Goal: Task Accomplishment & Management: Use online tool/utility

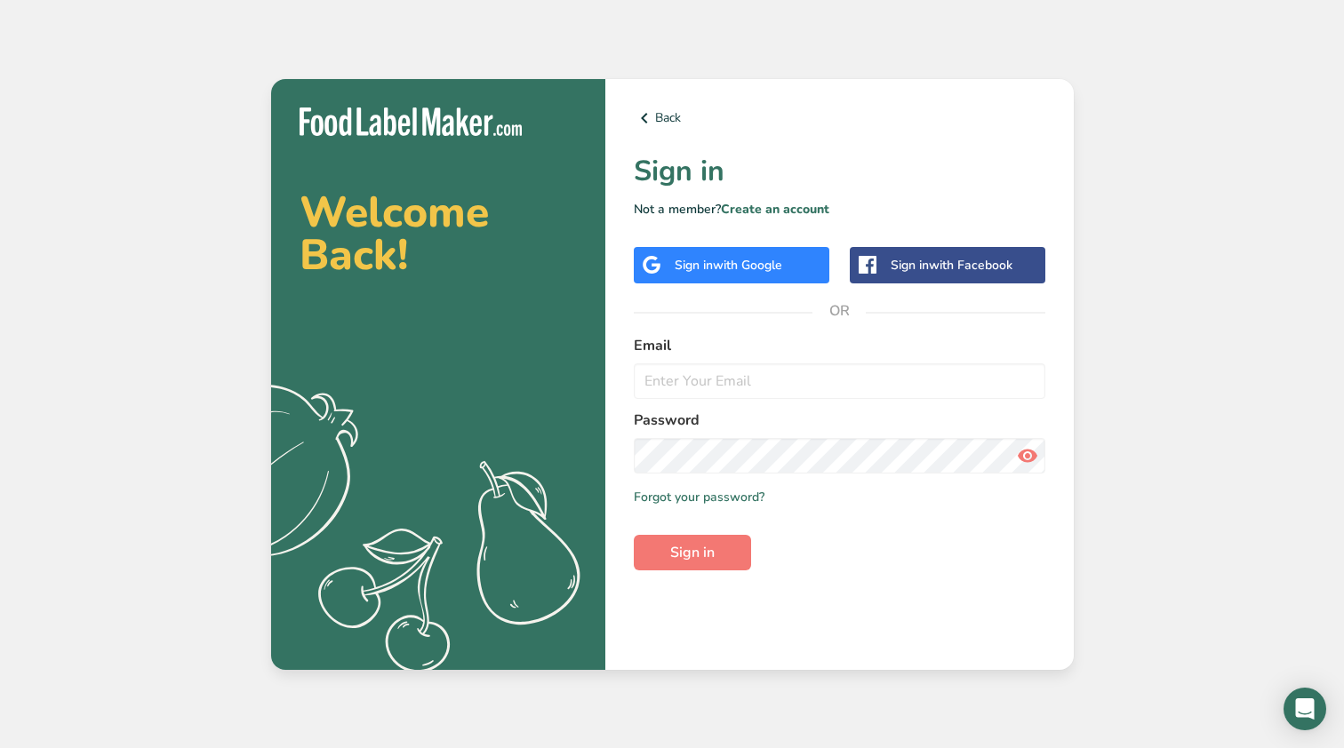
click at [703, 253] on div "Sign in with Google" at bounding box center [732, 265] width 196 height 36
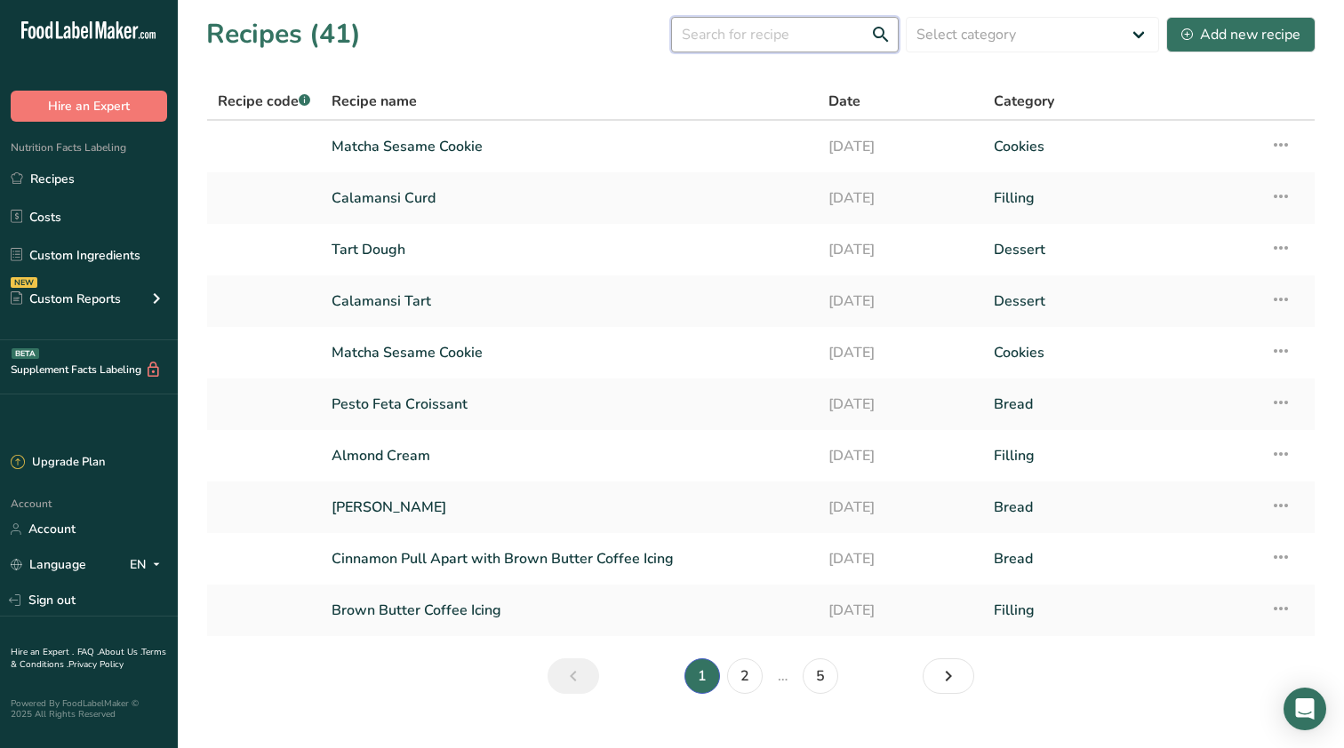
click at [820, 40] on input "text" at bounding box center [785, 35] width 228 height 36
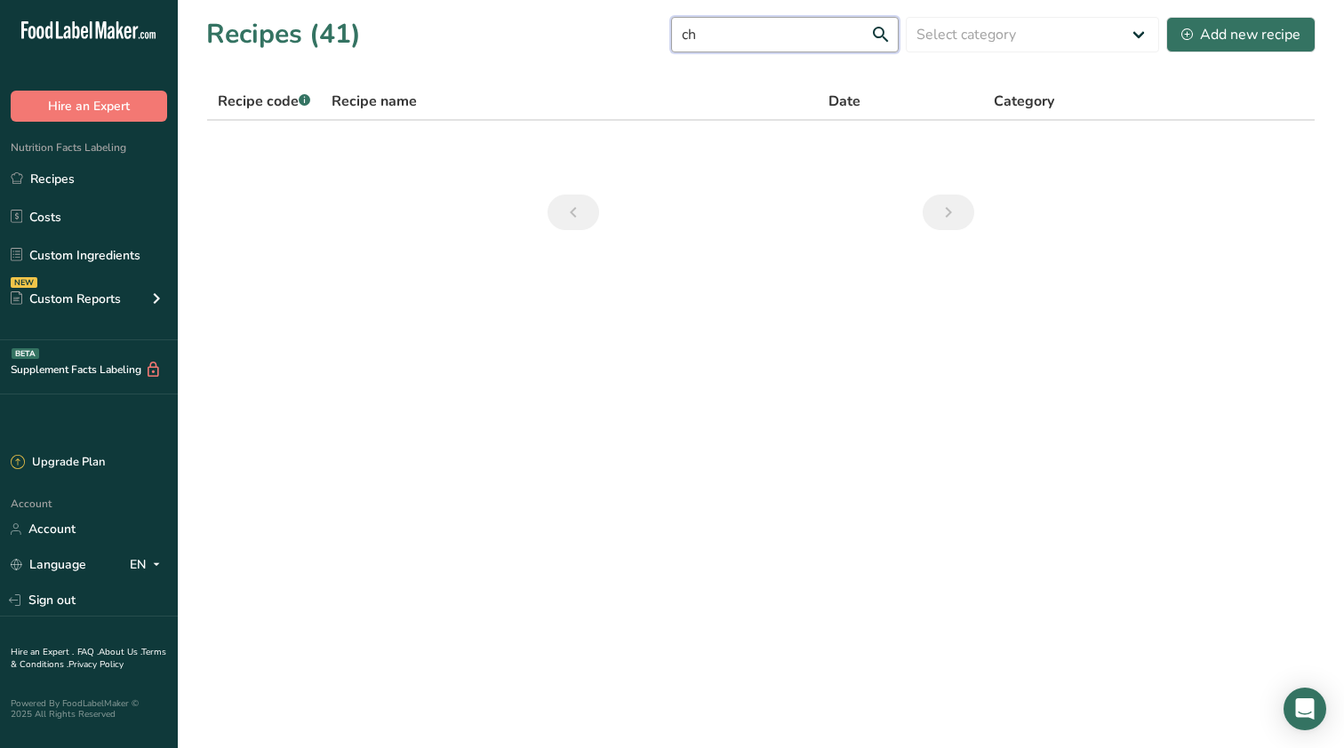
type input "c"
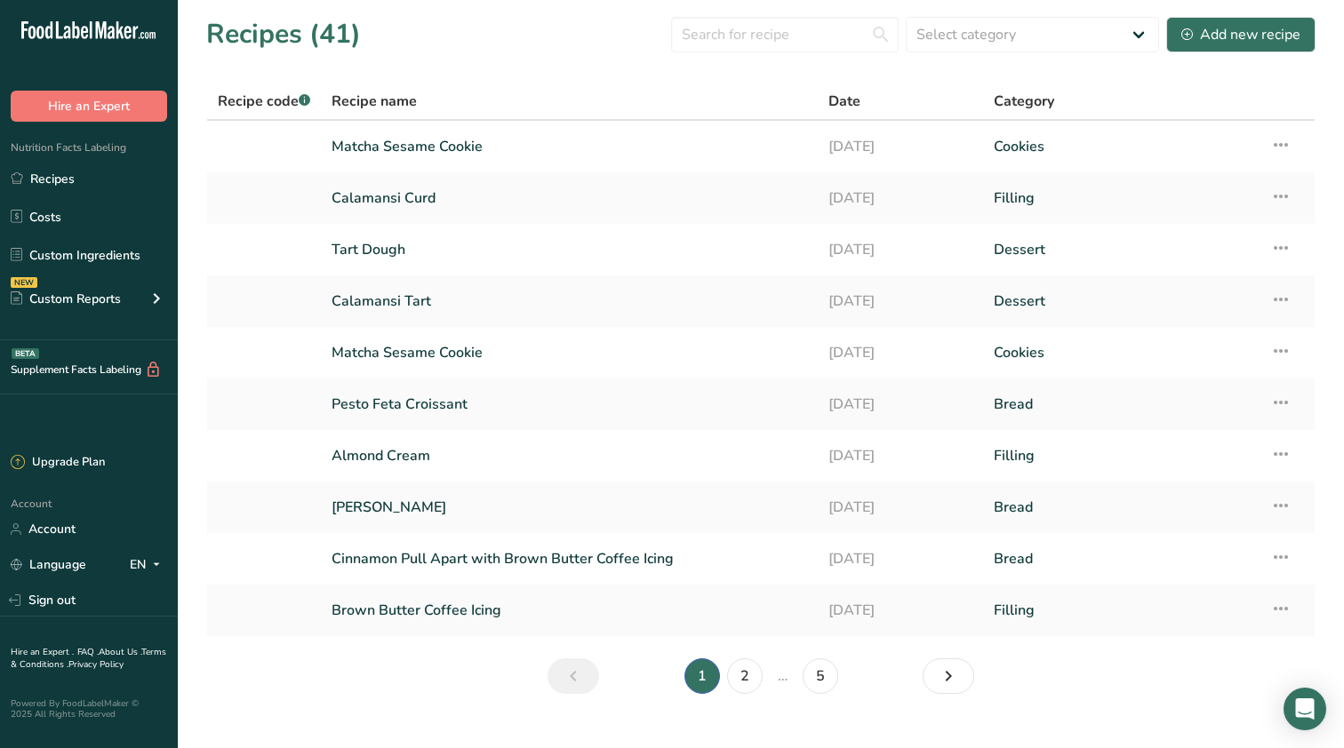
click at [787, 206] on section "Recipes (41) Select category All Baked Goods [GEOGRAPHIC_DATA] Bread Cake Confe…" at bounding box center [761, 361] width 1166 height 723
click at [604, 309] on link "Calamansi Tart" at bounding box center [570, 301] width 476 height 37
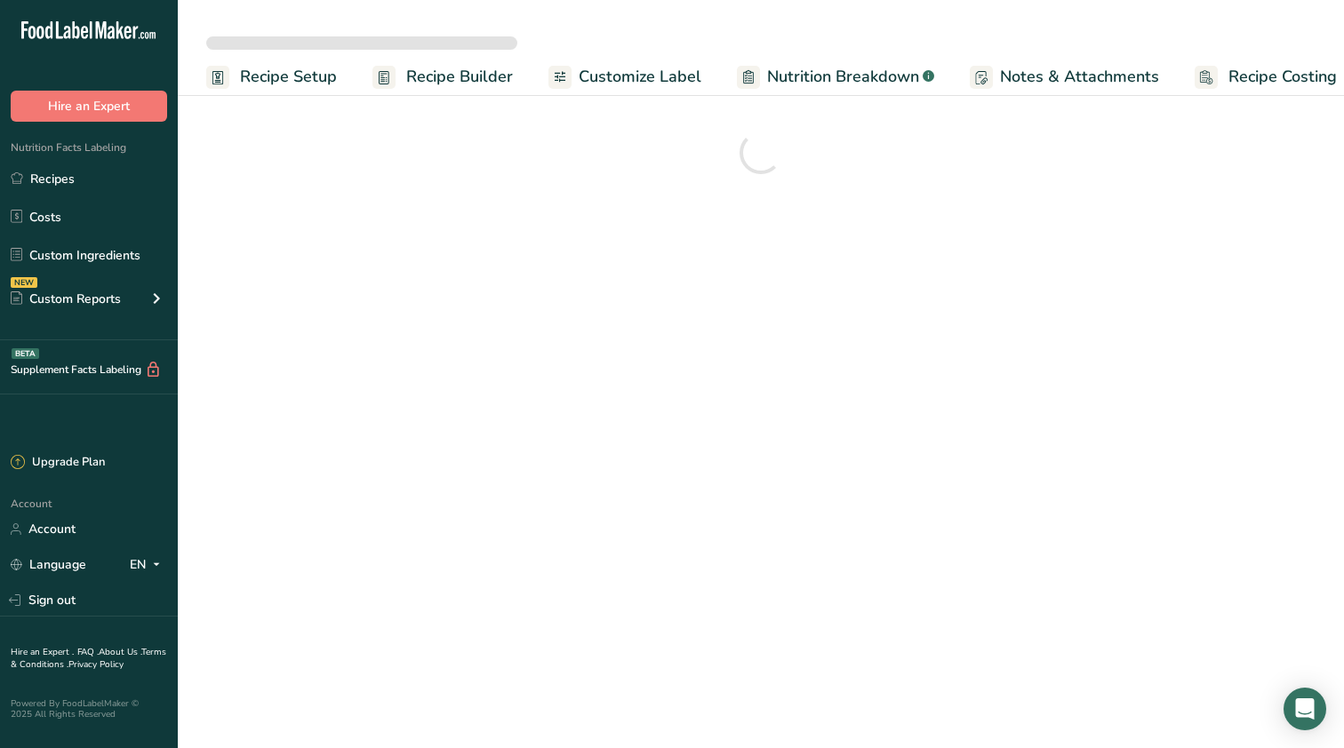
click at [1299, 91] on link "Recipe Costing" at bounding box center [1266, 77] width 142 height 40
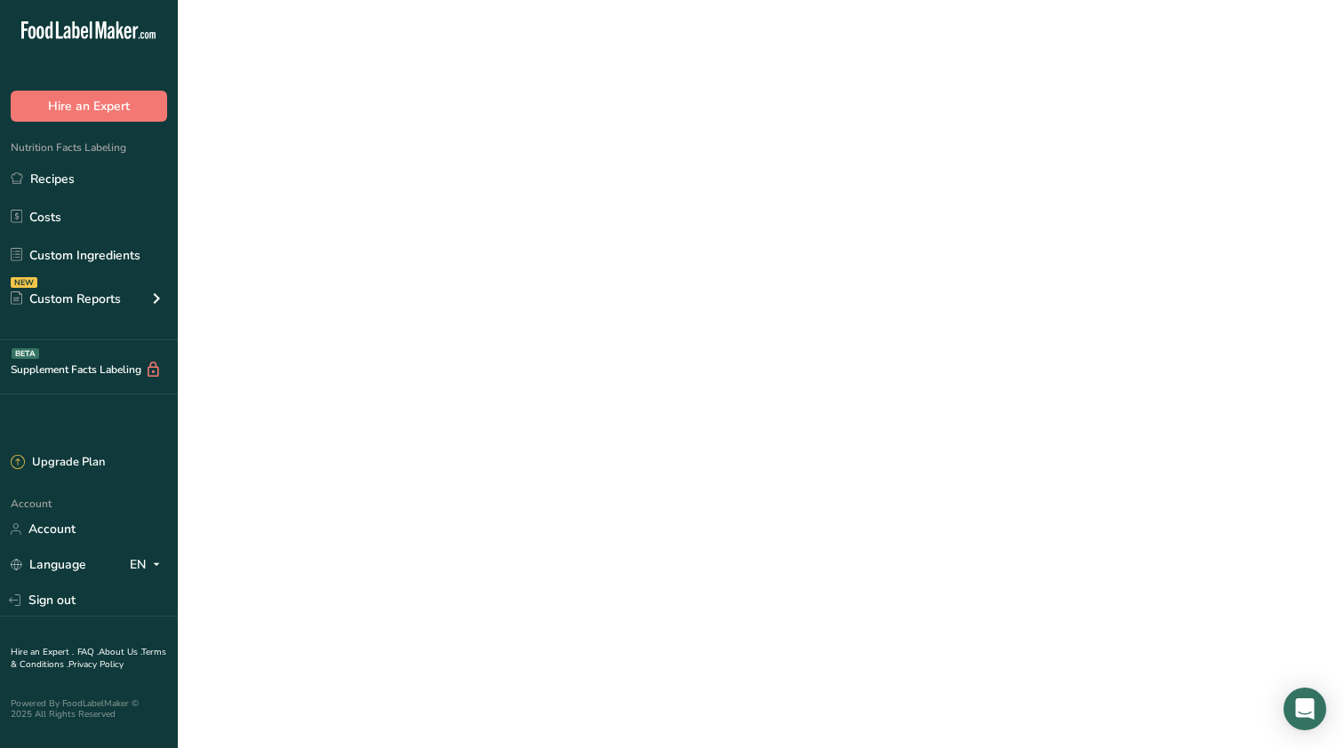
scroll to position [0, 21]
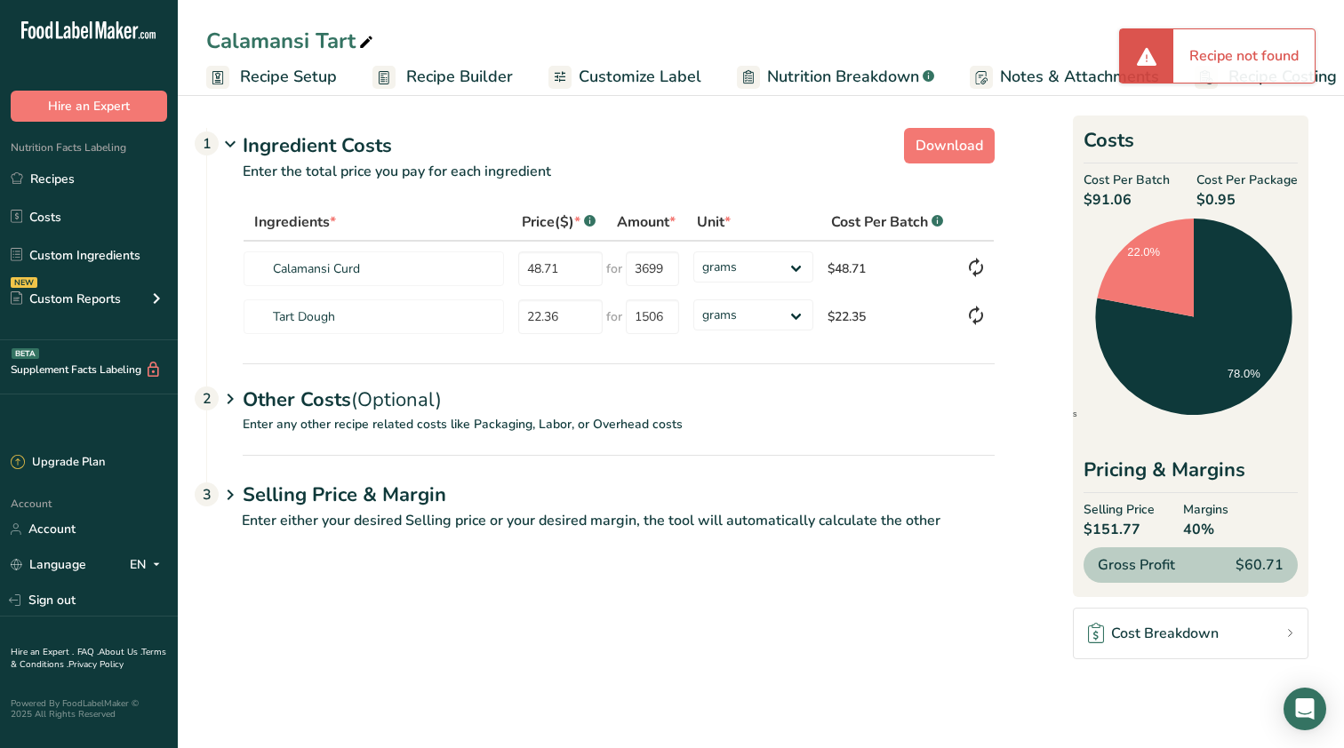
click at [290, 76] on span "Recipe Setup" at bounding box center [288, 77] width 97 height 24
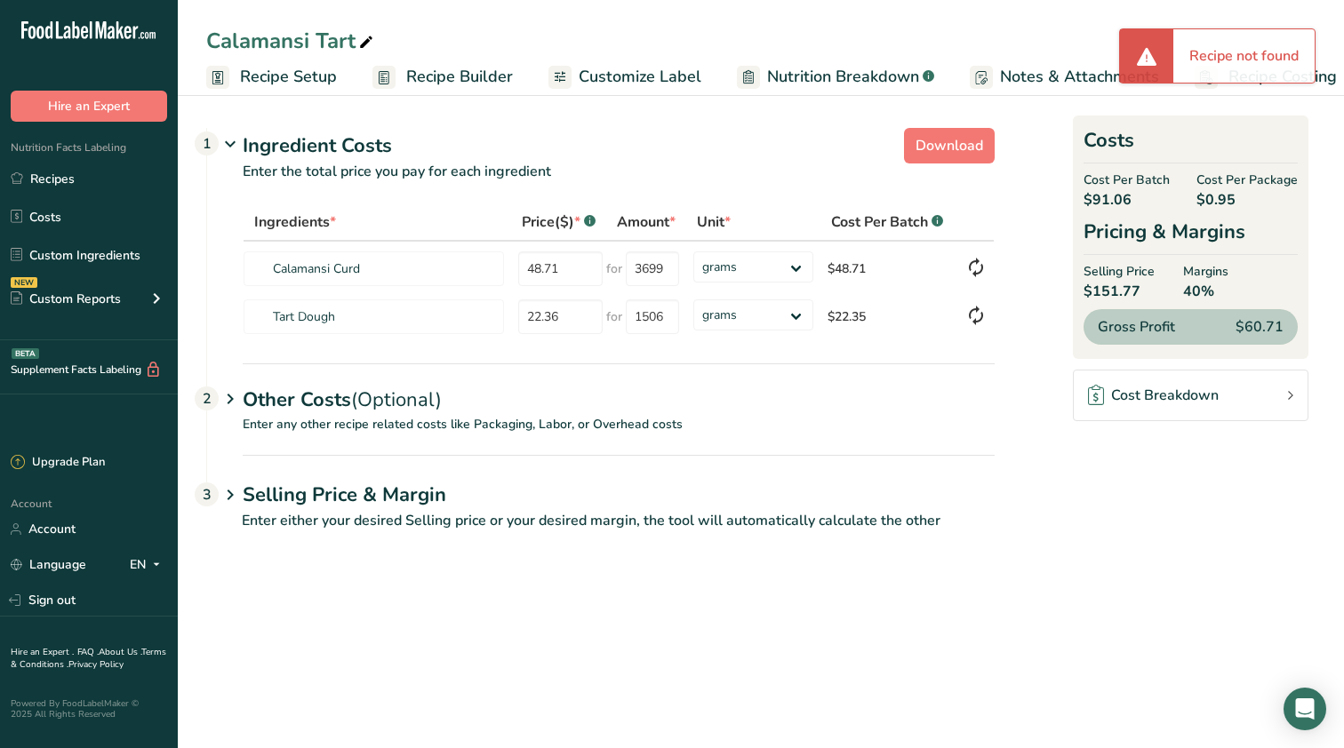
scroll to position [0, 6]
select select
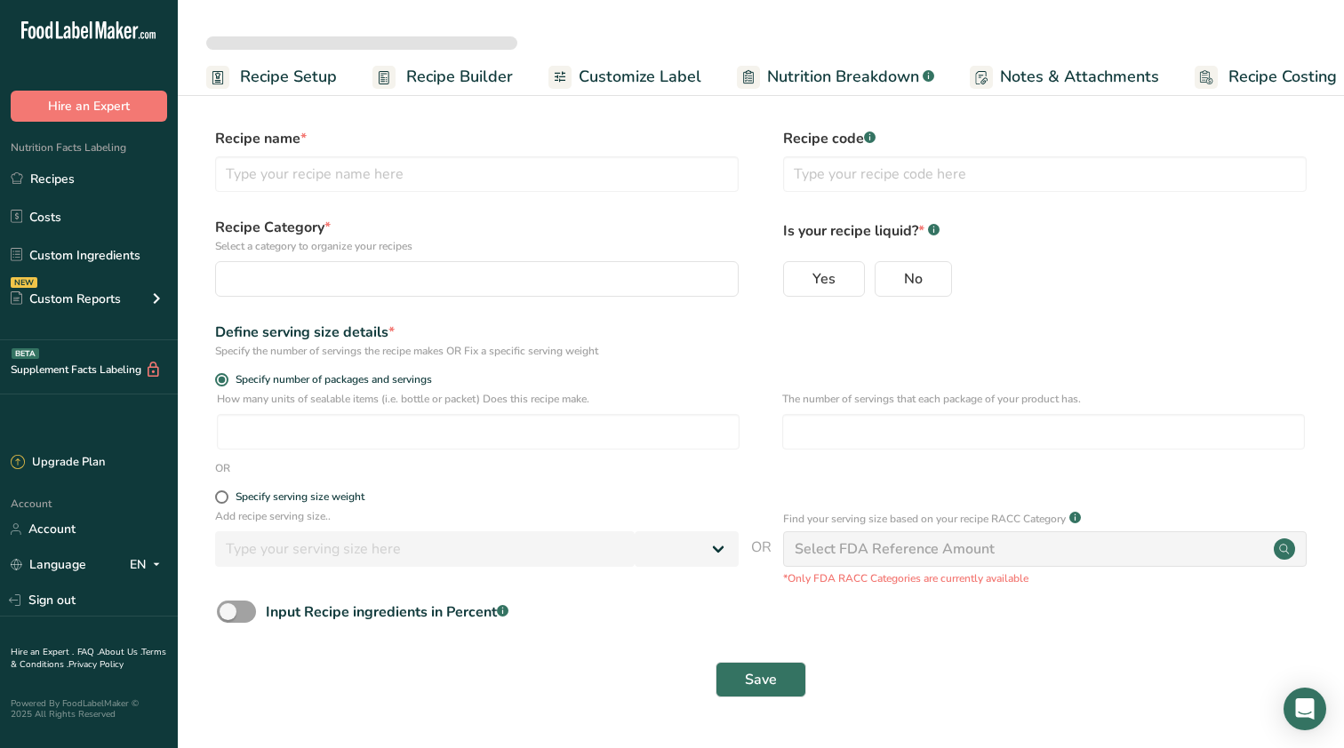
click at [398, 76] on link "Recipe Builder" at bounding box center [442, 77] width 140 height 40
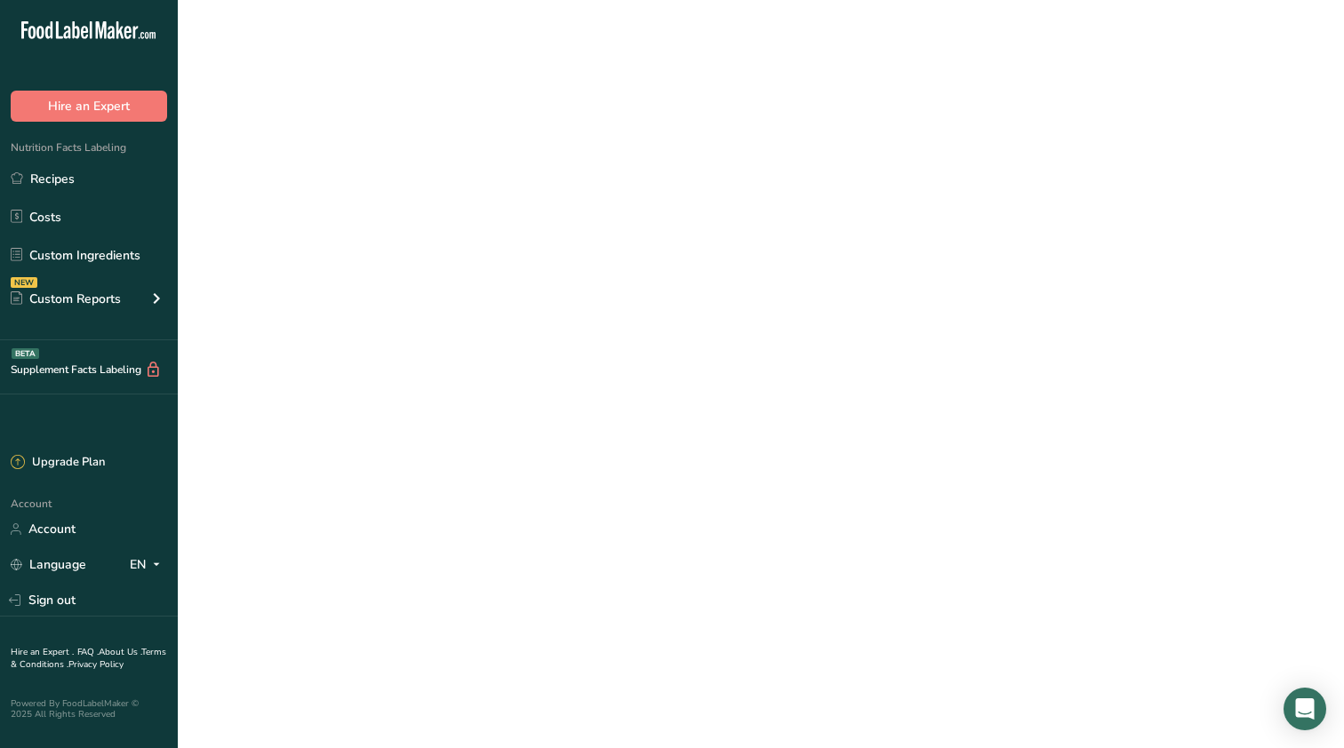
scroll to position [0, 21]
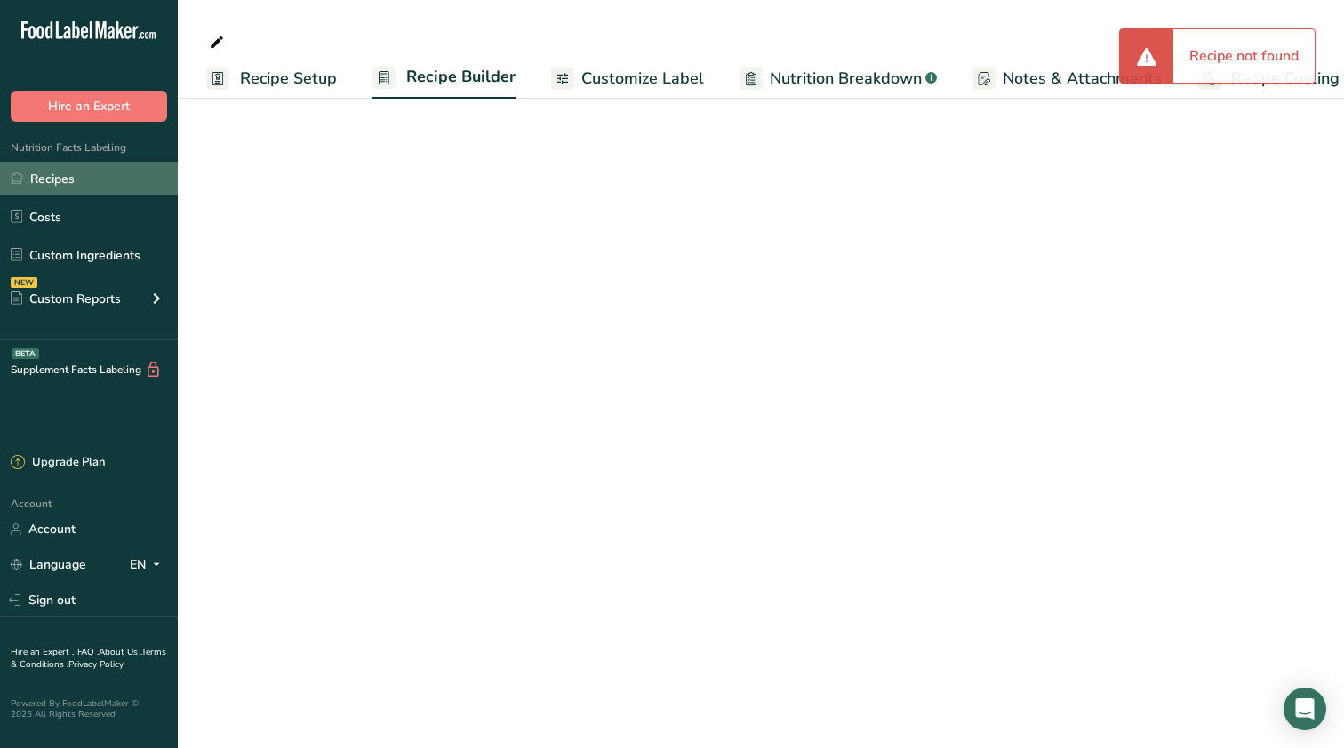
click at [61, 179] on link "Recipes" at bounding box center [89, 179] width 178 height 34
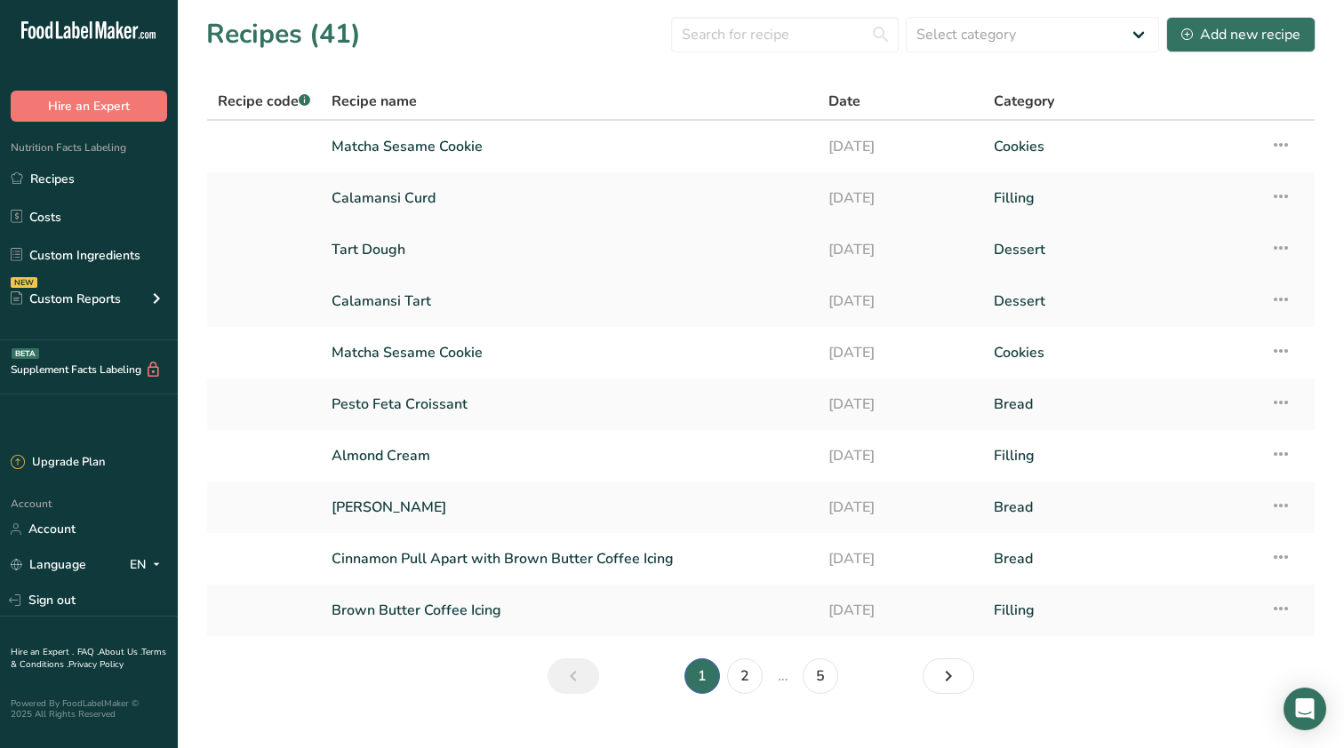
click at [1290, 250] on icon at bounding box center [1280, 248] width 21 height 32
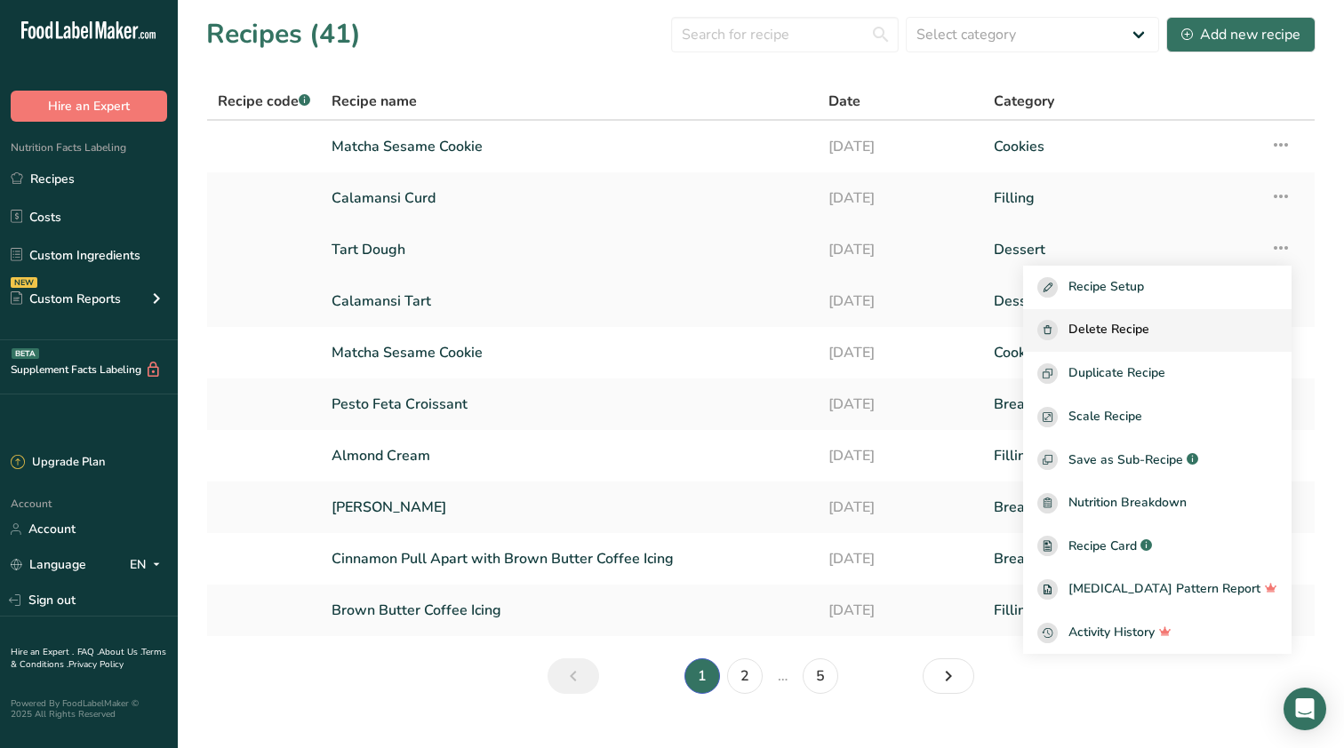
click at [1139, 329] on span "Delete Recipe" at bounding box center [1108, 330] width 81 height 20
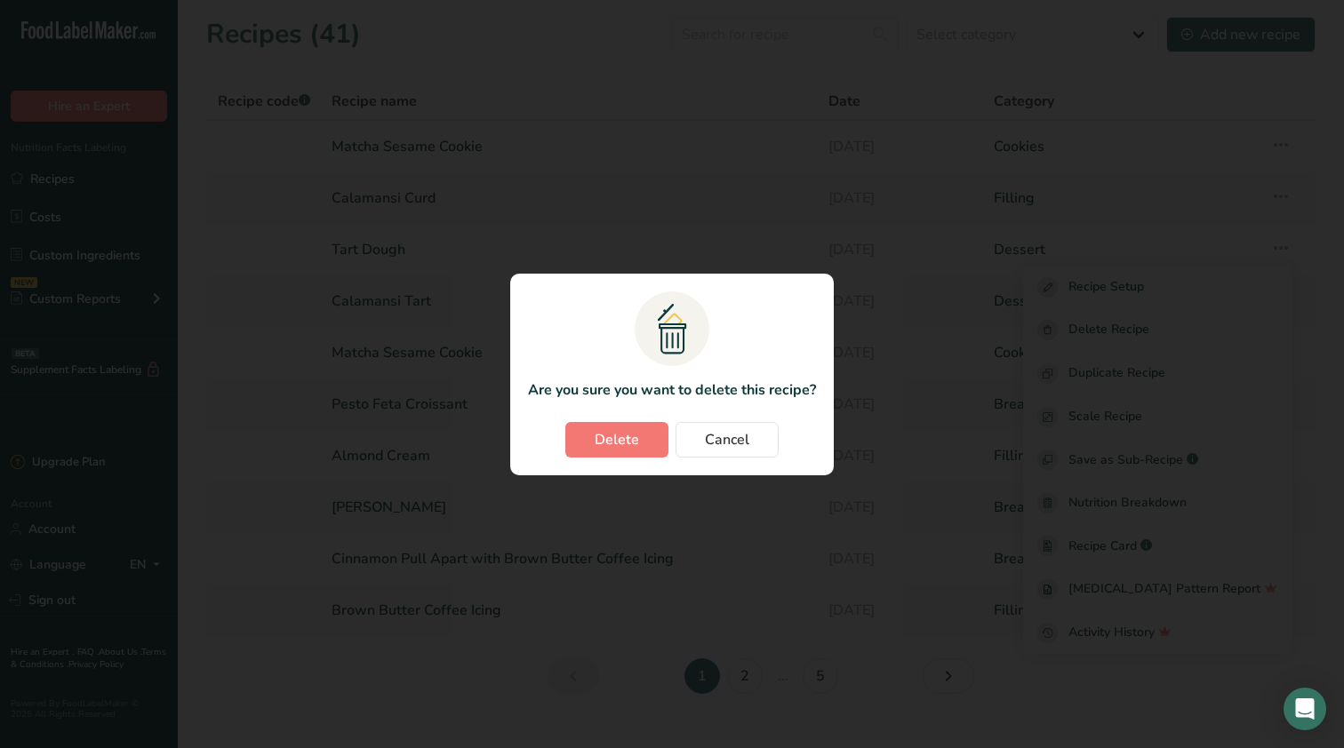
click at [556, 435] on div "Delete Cancel" at bounding box center [672, 440] width 288 height 36
click at [601, 452] on button "Delete" at bounding box center [616, 440] width 103 height 36
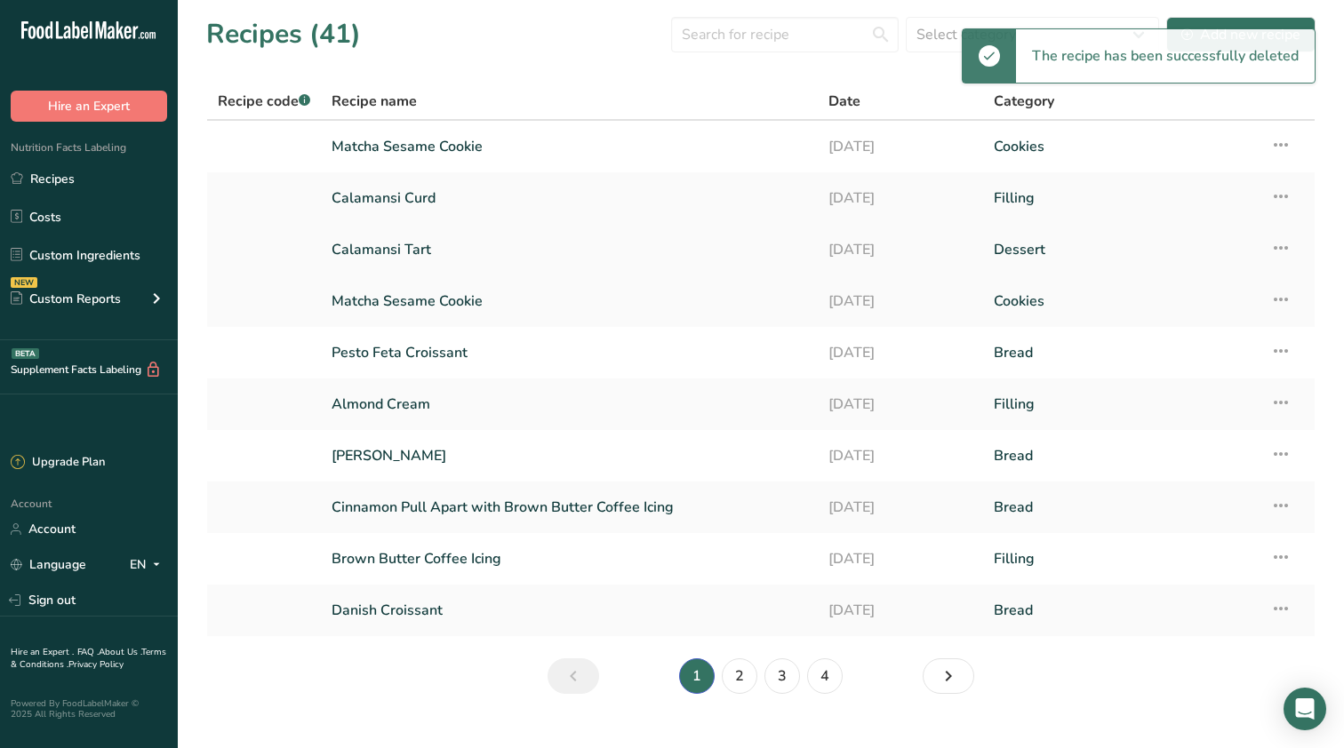
click at [410, 260] on link "Calamansi Tart" at bounding box center [570, 249] width 476 height 37
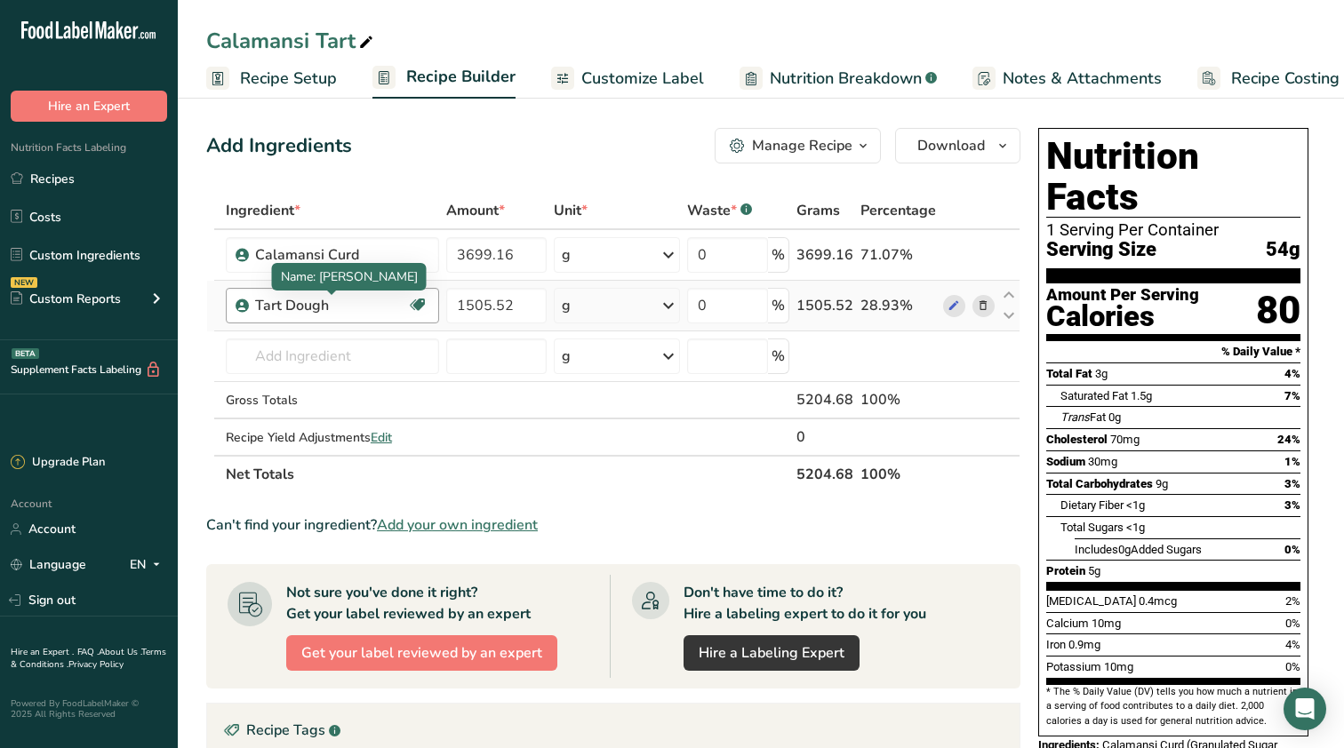
click at [359, 308] on div "Tart Dough" at bounding box center [331, 305] width 152 height 21
click at [981, 303] on icon at bounding box center [983, 306] width 12 height 19
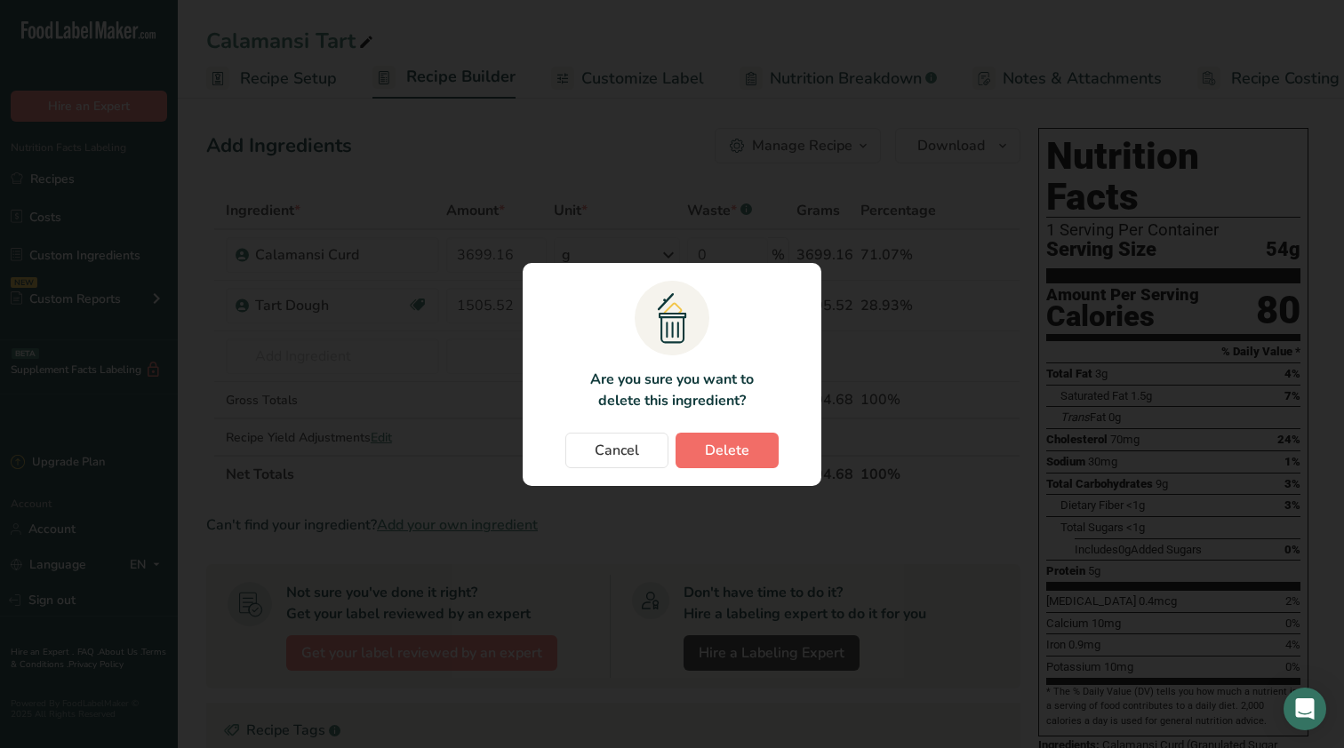
click at [730, 461] on button "Delete" at bounding box center [727, 451] width 103 height 36
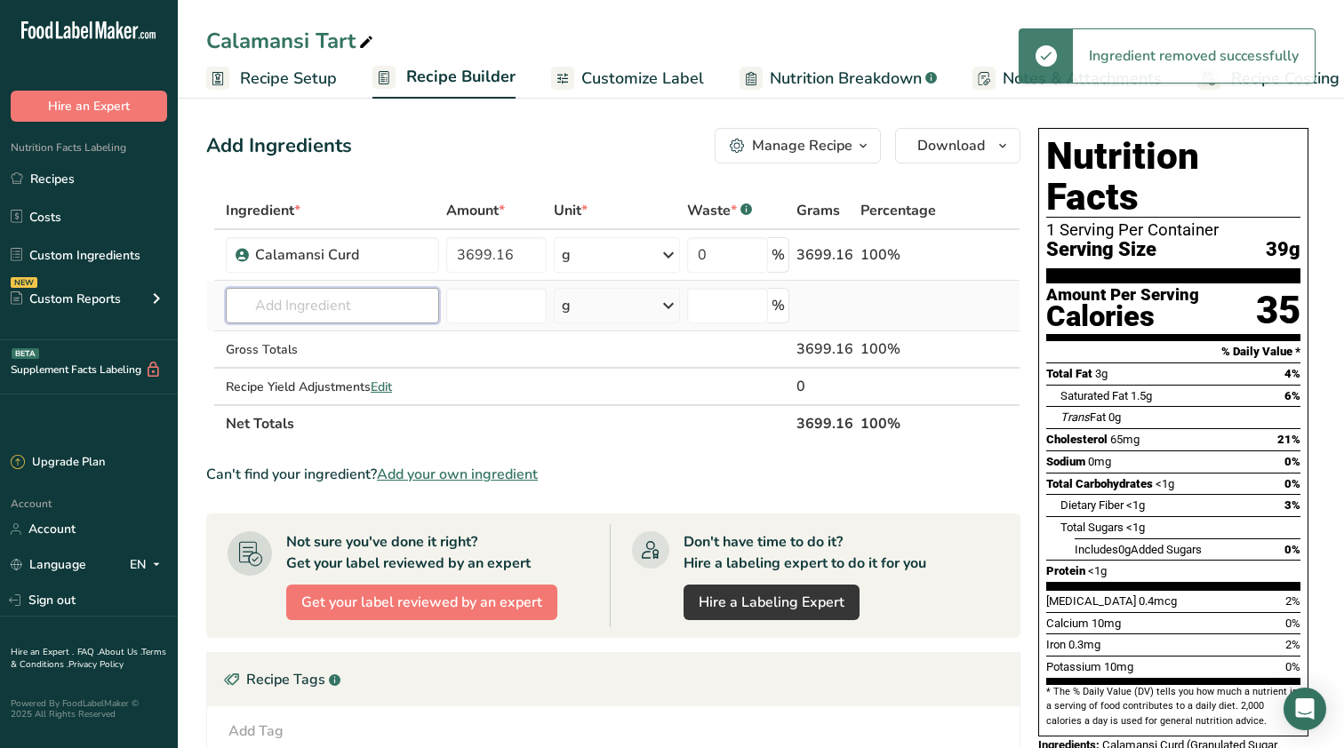
click at [317, 300] on input "text" at bounding box center [332, 306] width 213 height 36
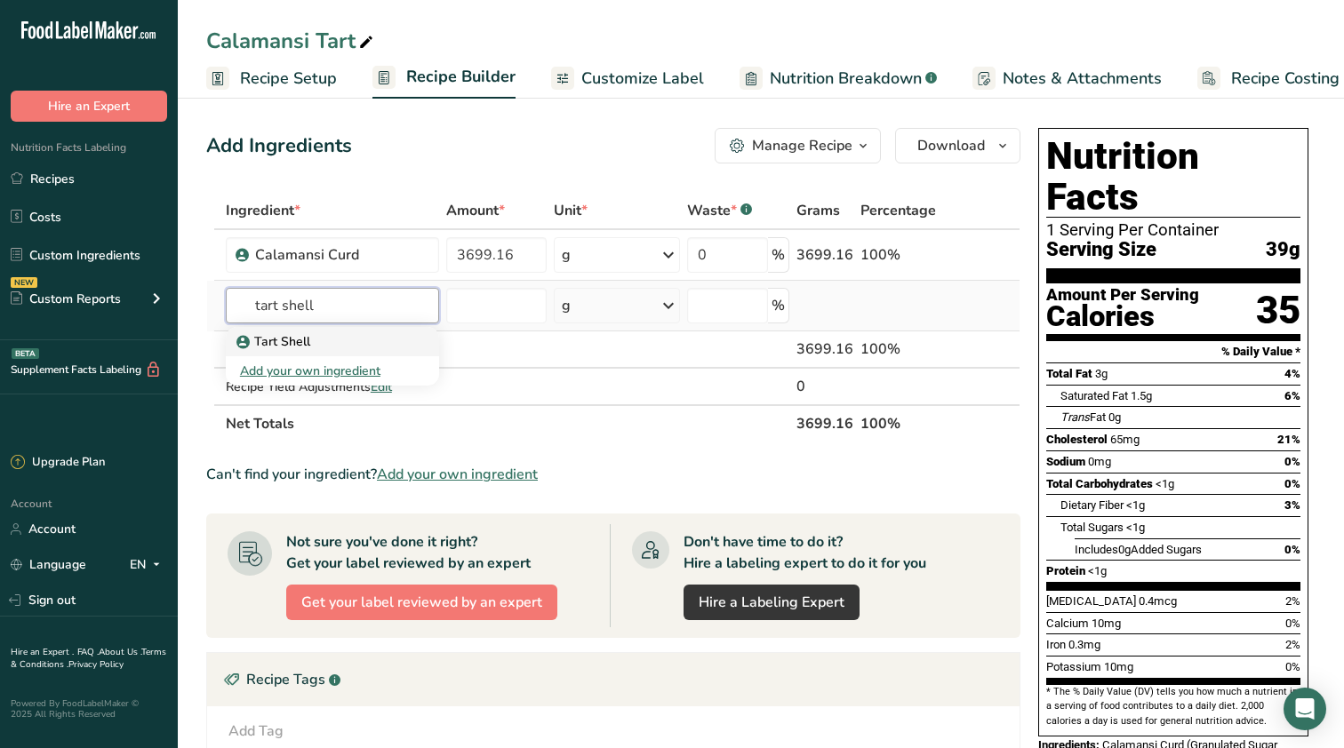
type input "tart shell"
click at [289, 343] on p "Tart Shell" at bounding box center [275, 341] width 70 height 19
type input "Tart Shell"
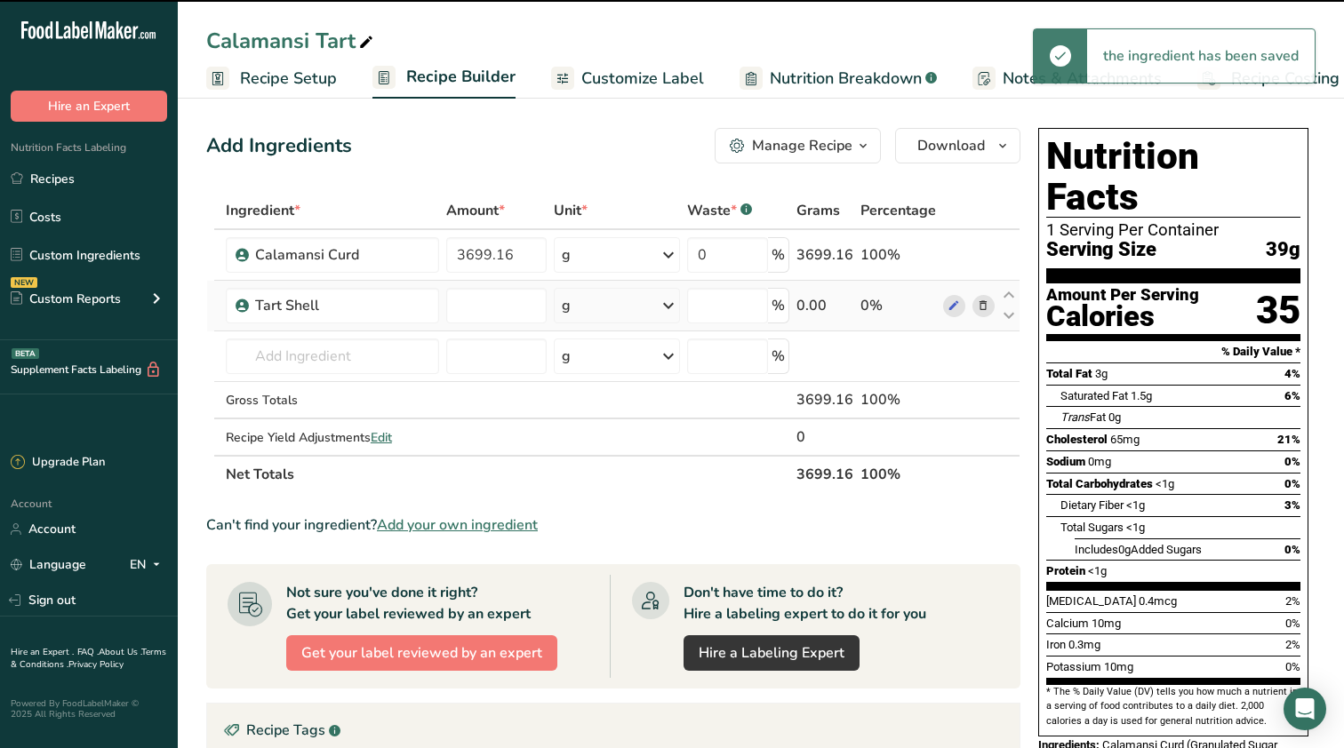
type input "0"
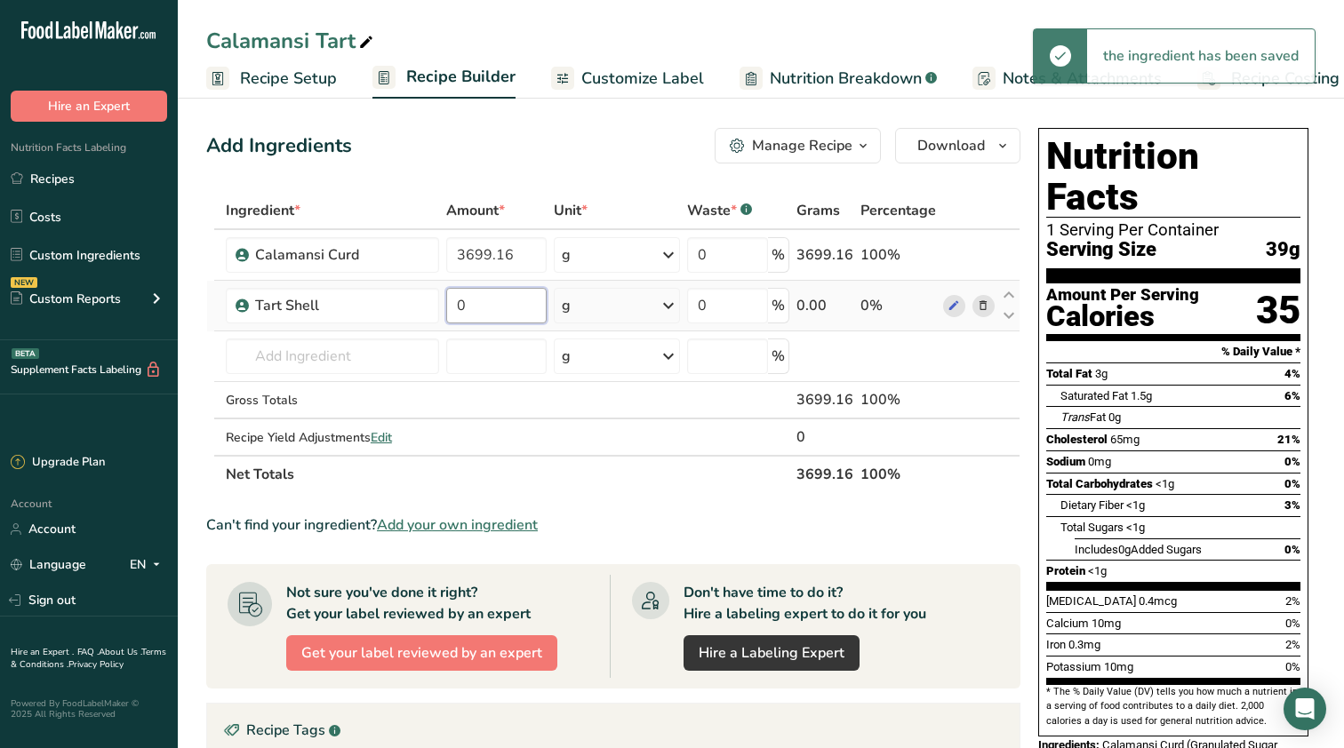
click at [492, 297] on input "0" at bounding box center [496, 306] width 100 height 36
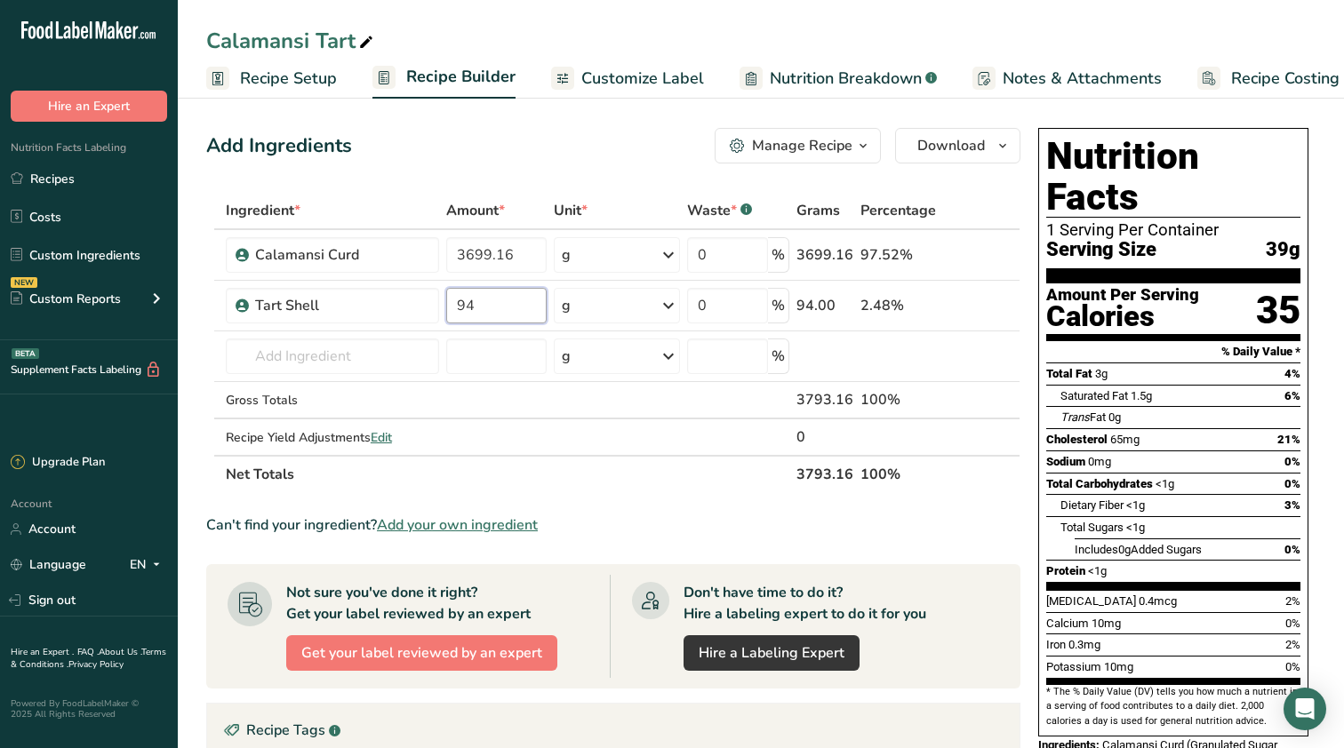
type input "94"
click at [628, 481] on div "Ingredient * Amount * Unit * Waste * .a-a{fill:#347362;}.b-a{fill:#fff;} Grams …" at bounding box center [613, 342] width 814 height 301
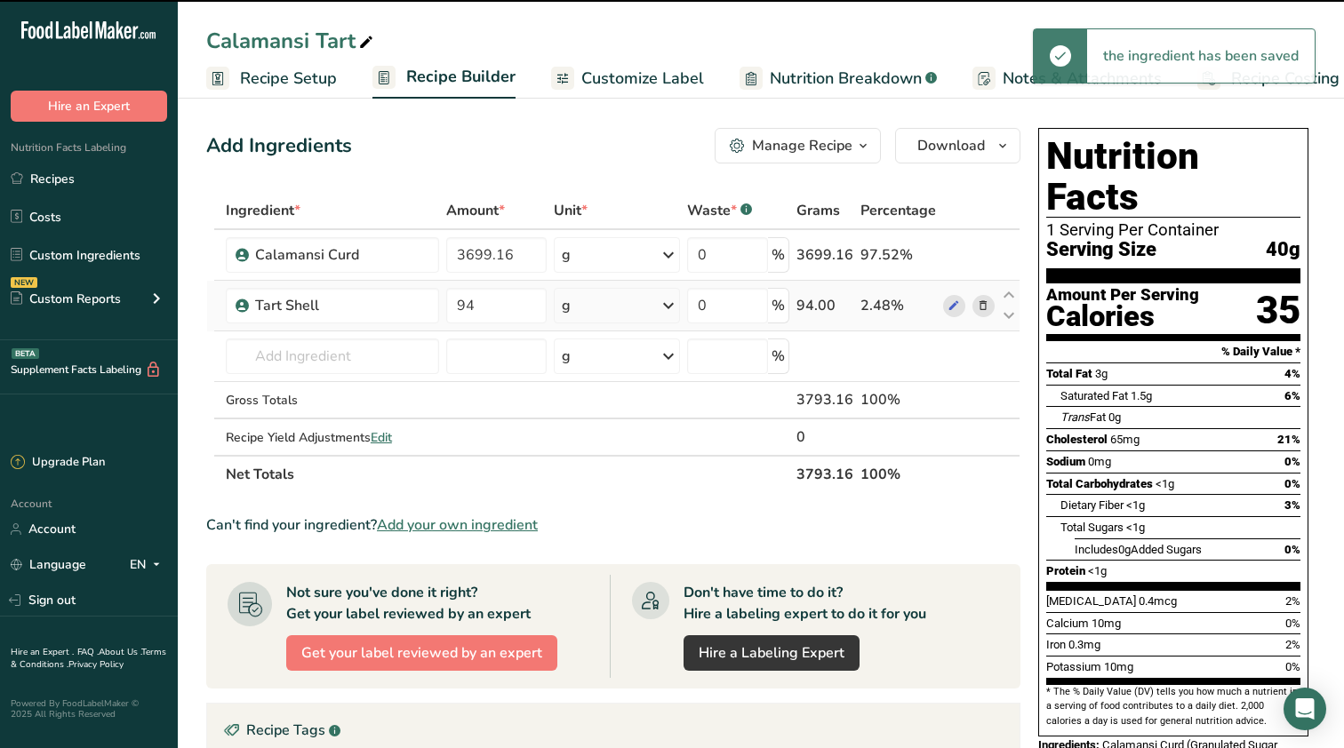
click at [612, 301] on div "g" at bounding box center [617, 306] width 126 height 36
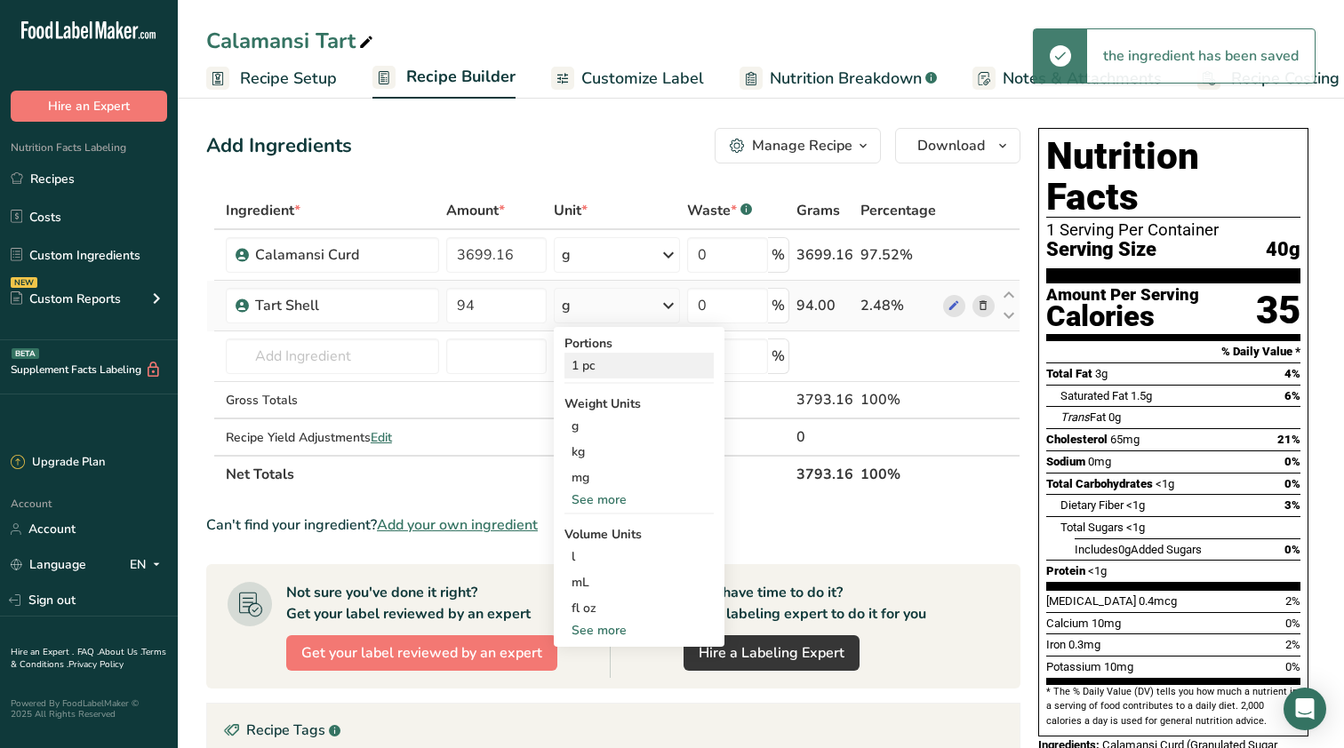
click at [612, 366] on div "1 pc" at bounding box center [638, 366] width 149 height 26
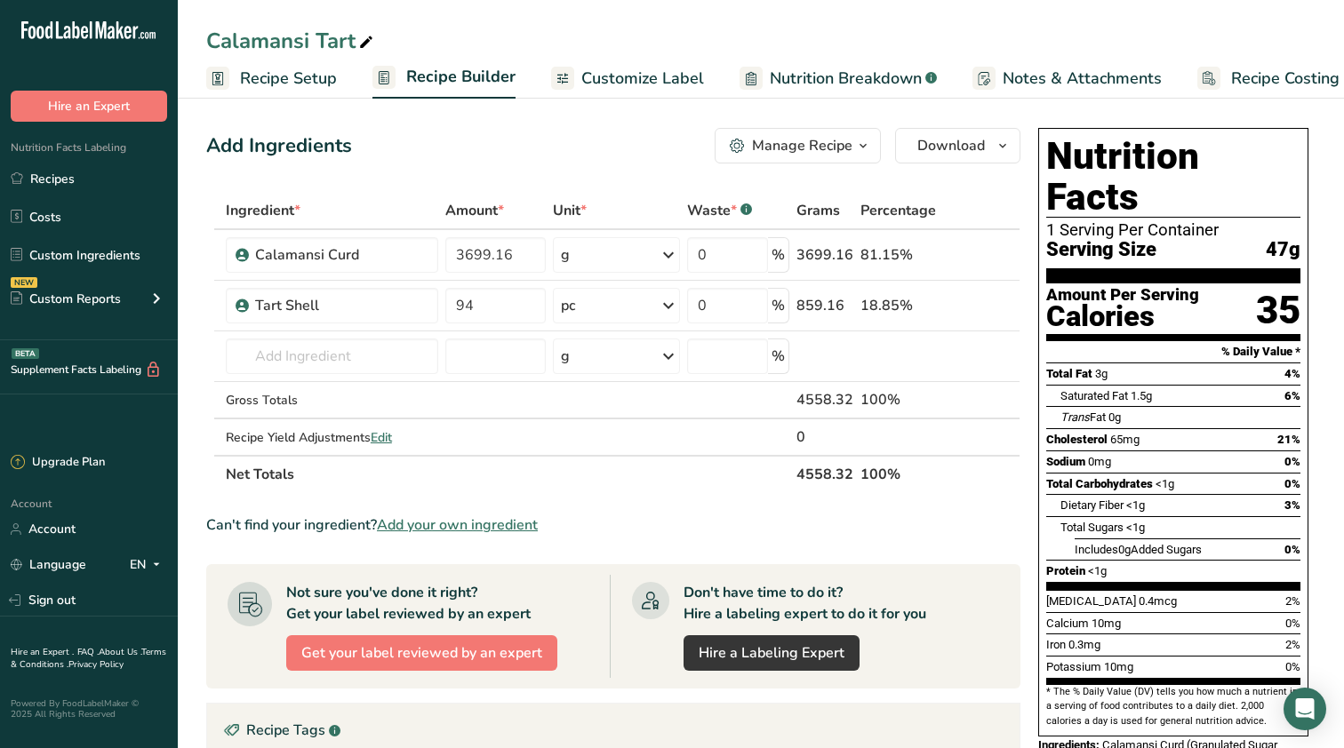
click at [1343, 87] on ul "Recipe Setup Recipe Builder Customize Label Nutrition Breakdown .a-a{fill:#3473…" at bounding box center [776, 78] width 1197 height 42
click at [1323, 87] on span "Recipe Costing" at bounding box center [1285, 79] width 108 height 24
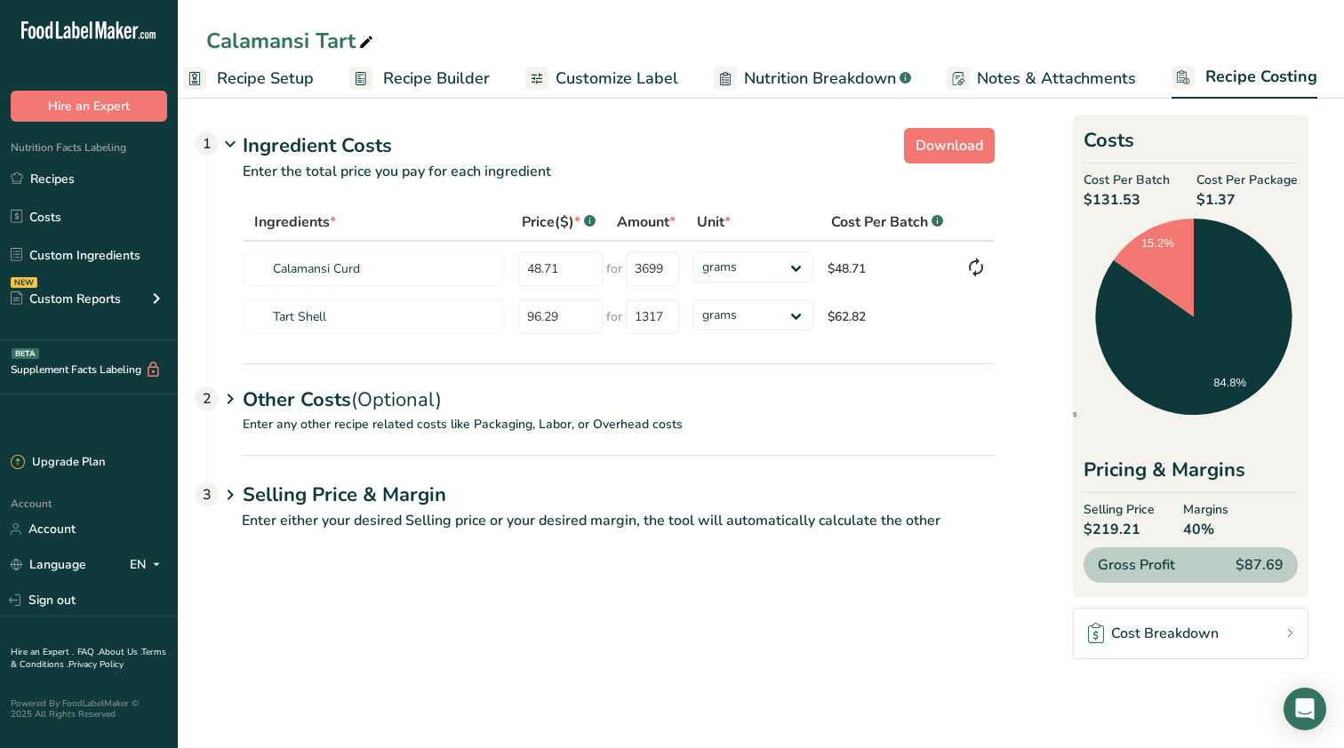
click at [220, 402] on icon at bounding box center [230, 399] width 21 height 33
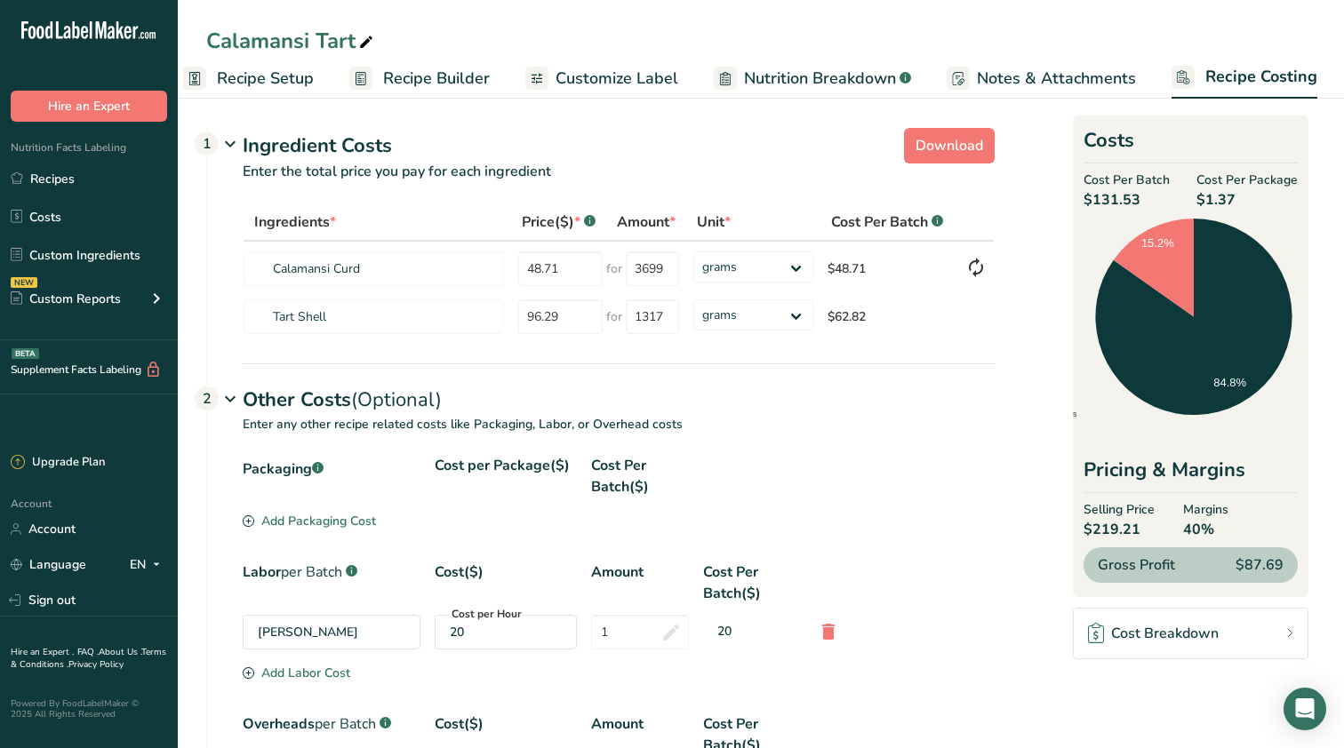
click at [355, 638] on div "[PERSON_NAME]" at bounding box center [332, 632] width 178 height 35
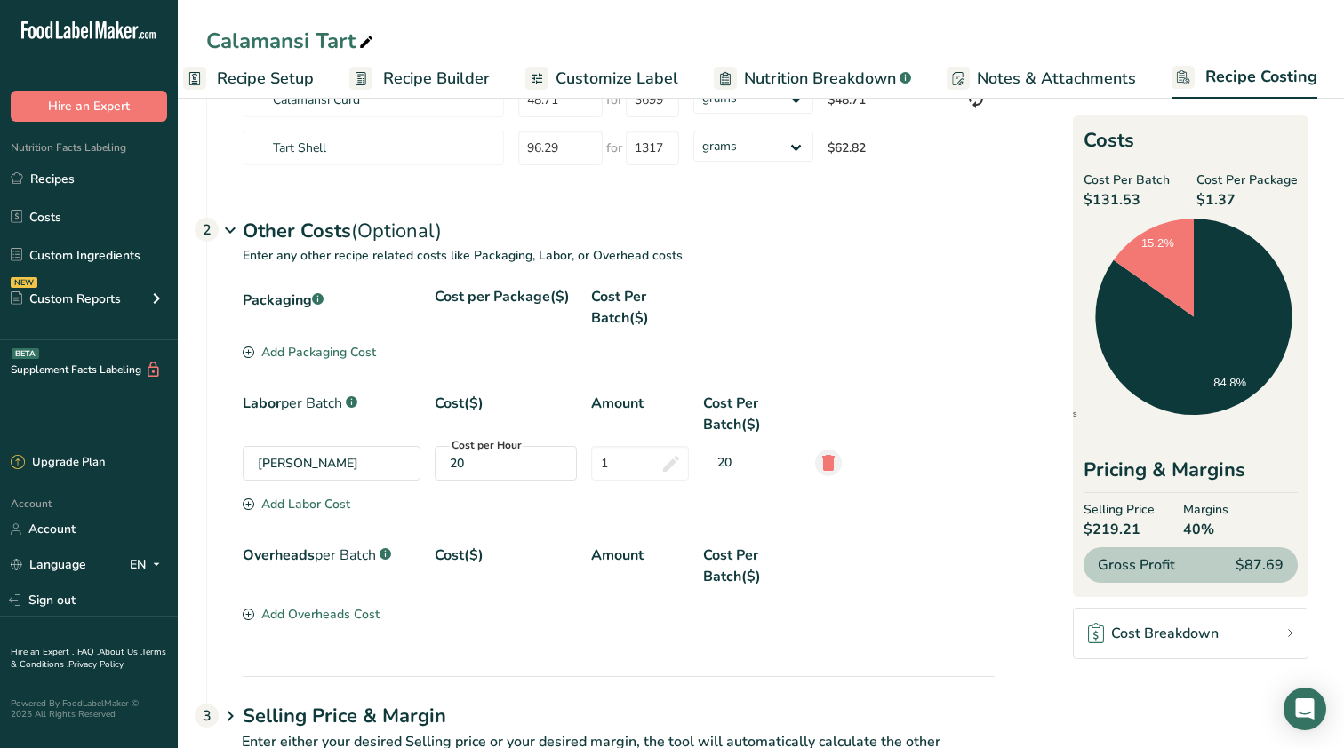
scroll to position [175, 0]
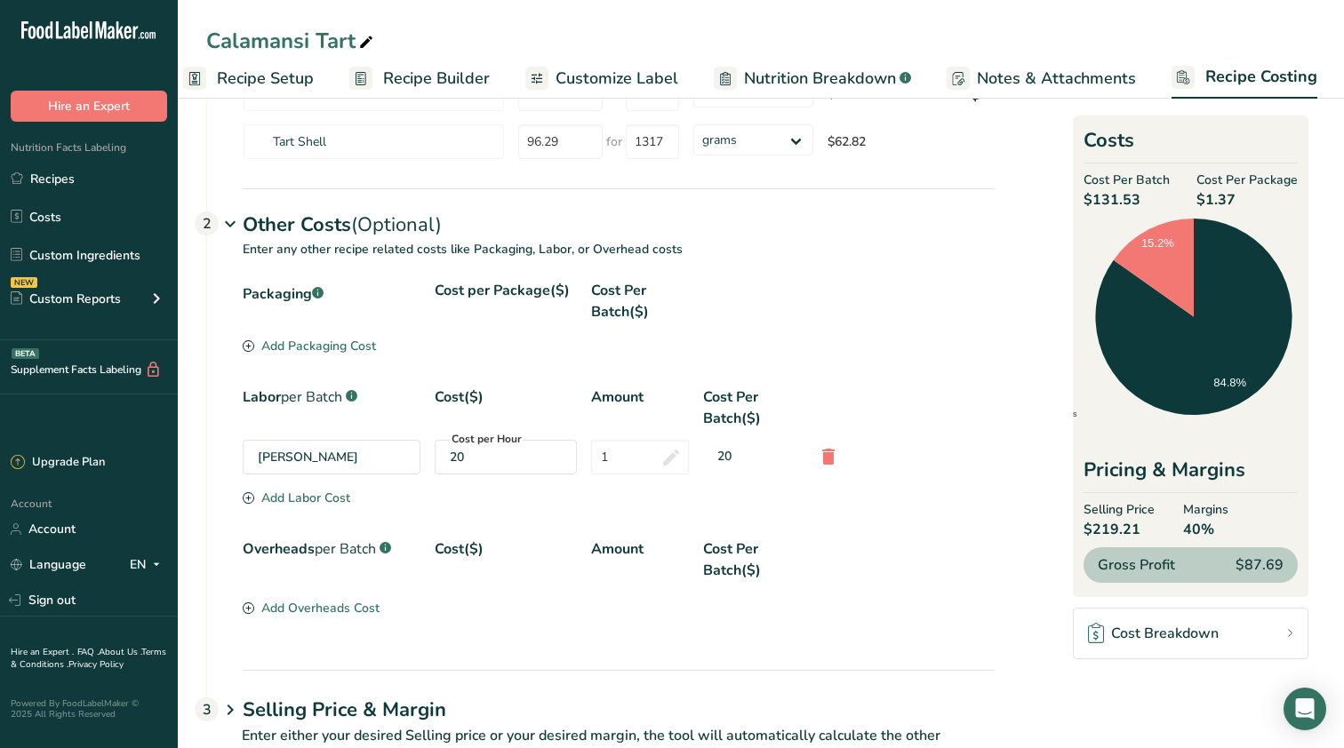
click at [347, 623] on div "Packaging .a-a{fill:#347362;}.b-a{fill:#fff;} Cost per Package($) Cost Per Batc…" at bounding box center [601, 475] width 788 height 390
click at [340, 599] on div "Add Overheads Cost" at bounding box center [311, 608] width 137 height 19
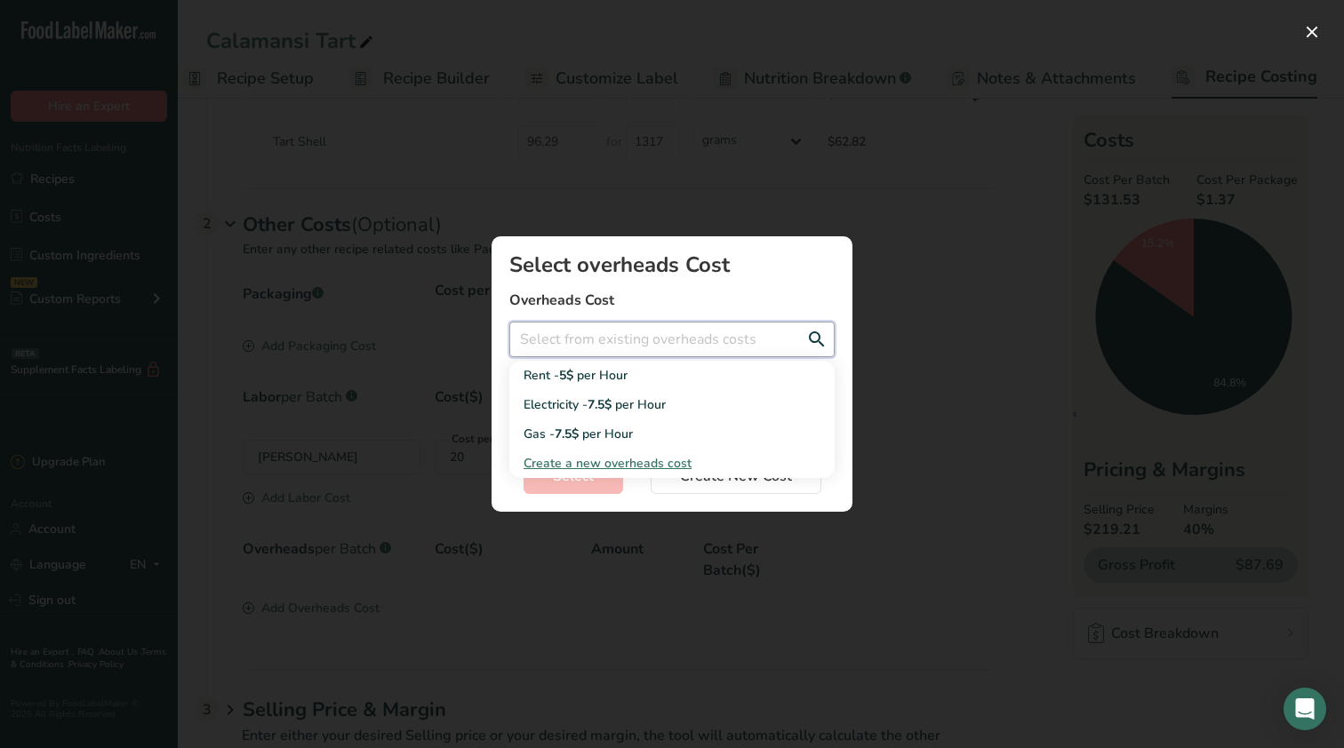
click at [710, 325] on input "Add New Recipe Cost Modal" at bounding box center [671, 340] width 325 height 36
click at [667, 378] on div "Rent - 5$ per Hour" at bounding box center [658, 375] width 268 height 19
type input "Rent - 5$ per Hour"
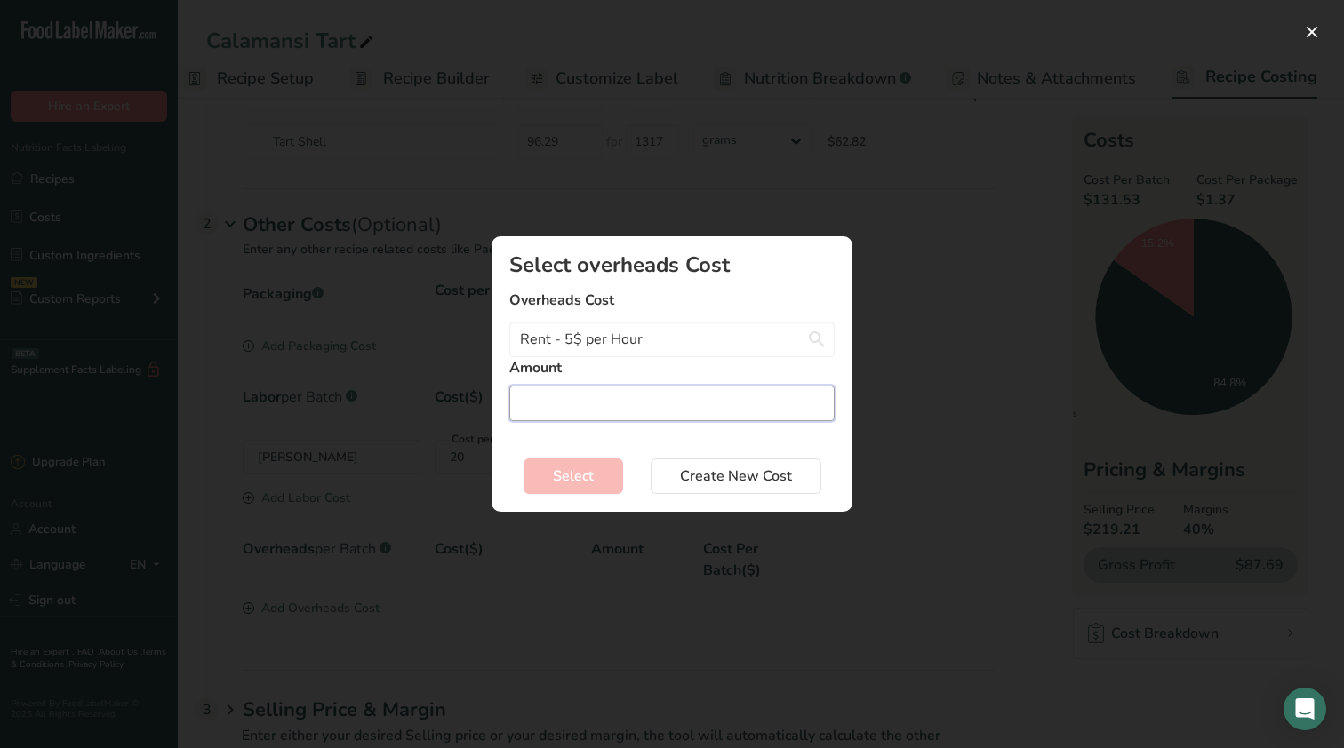
click at [633, 416] on input "Add New Recipe Cost Modal" at bounding box center [671, 404] width 325 height 36
type input "1"
click at [596, 470] on button "Select" at bounding box center [574, 477] width 100 height 36
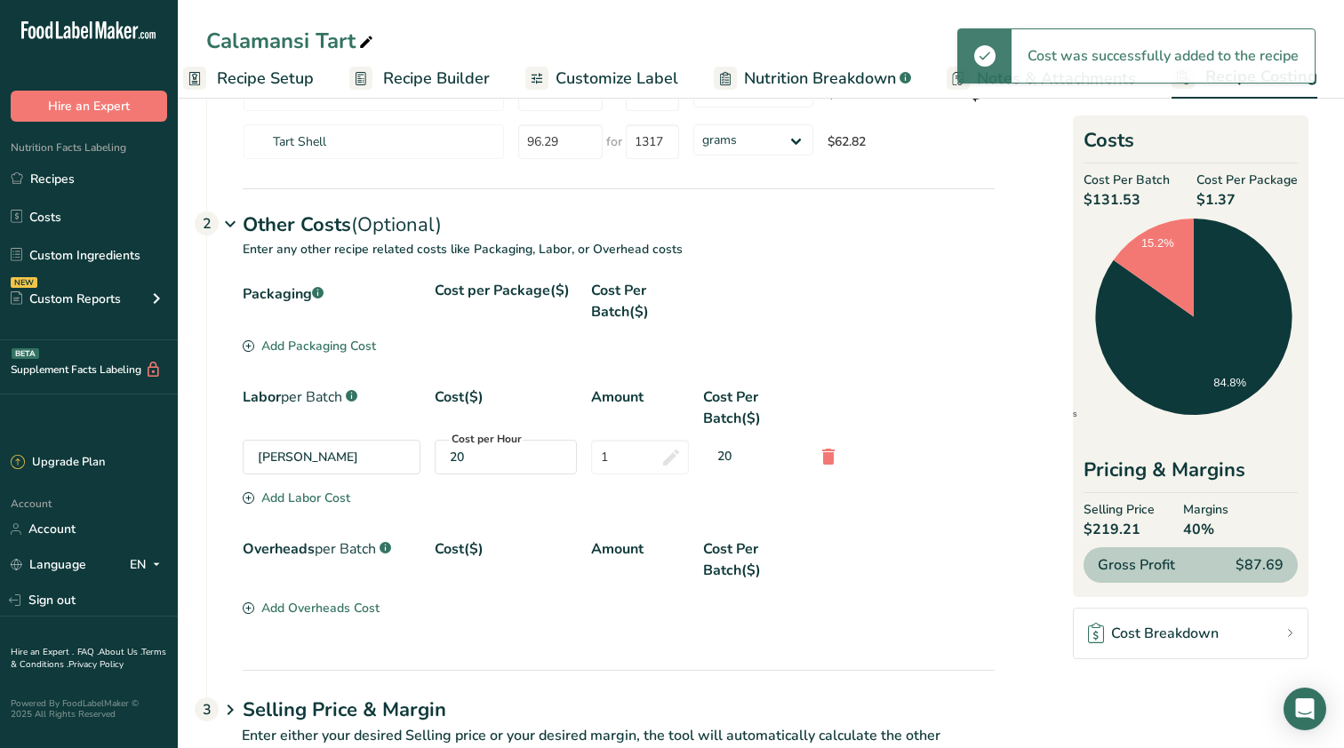
click at [340, 611] on div "Add Overheads Cost" at bounding box center [311, 608] width 137 height 19
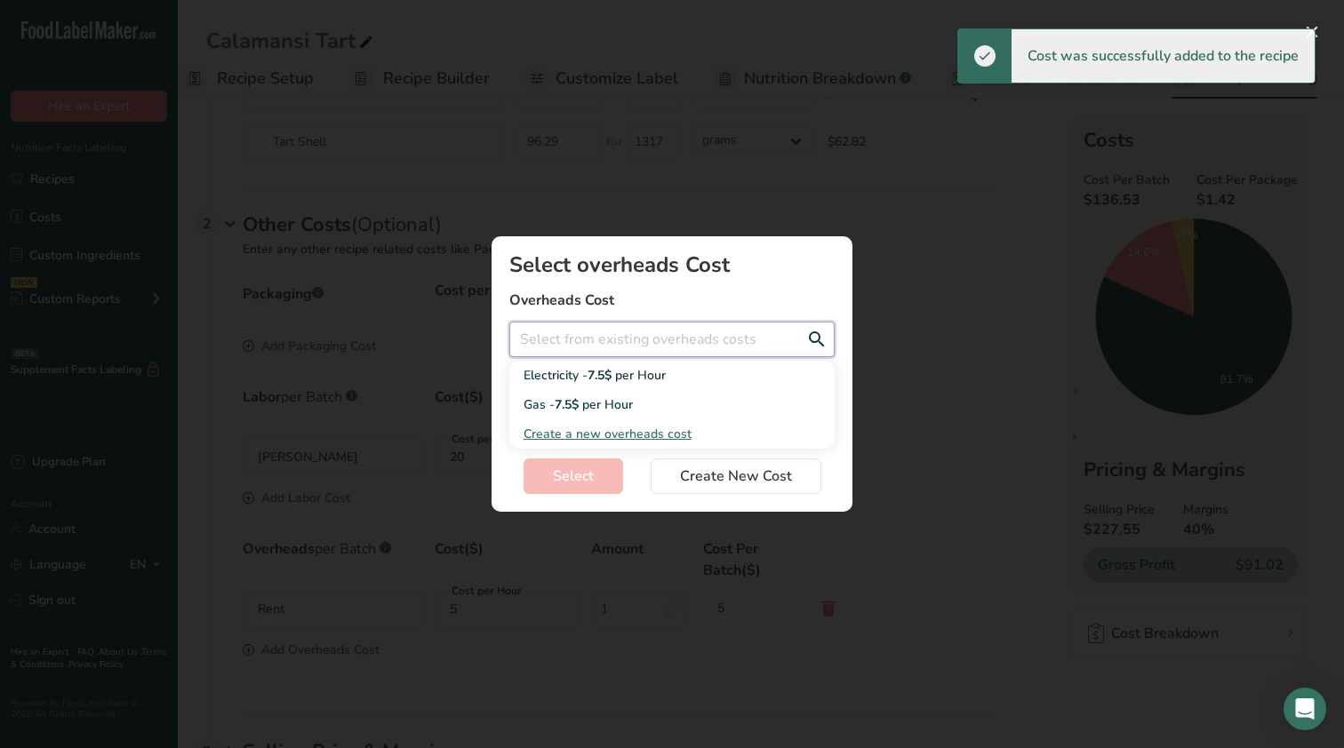
click at [669, 338] on input "Add New Recipe Cost Modal" at bounding box center [671, 340] width 325 height 36
click at [642, 404] on div "Gas - 7.5$ per Hour" at bounding box center [658, 405] width 268 height 19
type input "Gas - 7.5$ per Hour"
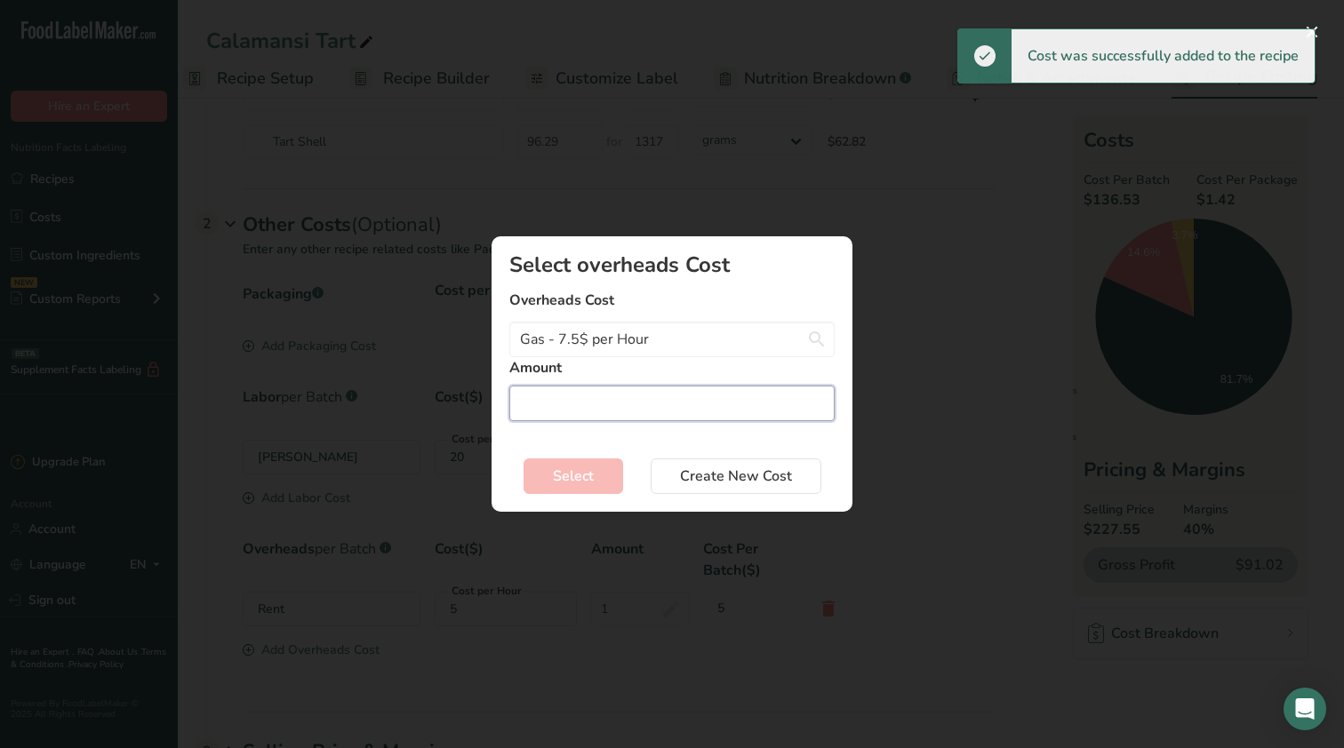
click at [635, 418] on input "Add New Recipe Cost Modal" at bounding box center [671, 404] width 325 height 36
type input "1"
click at [602, 456] on div "Select Create New Cost" at bounding box center [671, 473] width 325 height 43
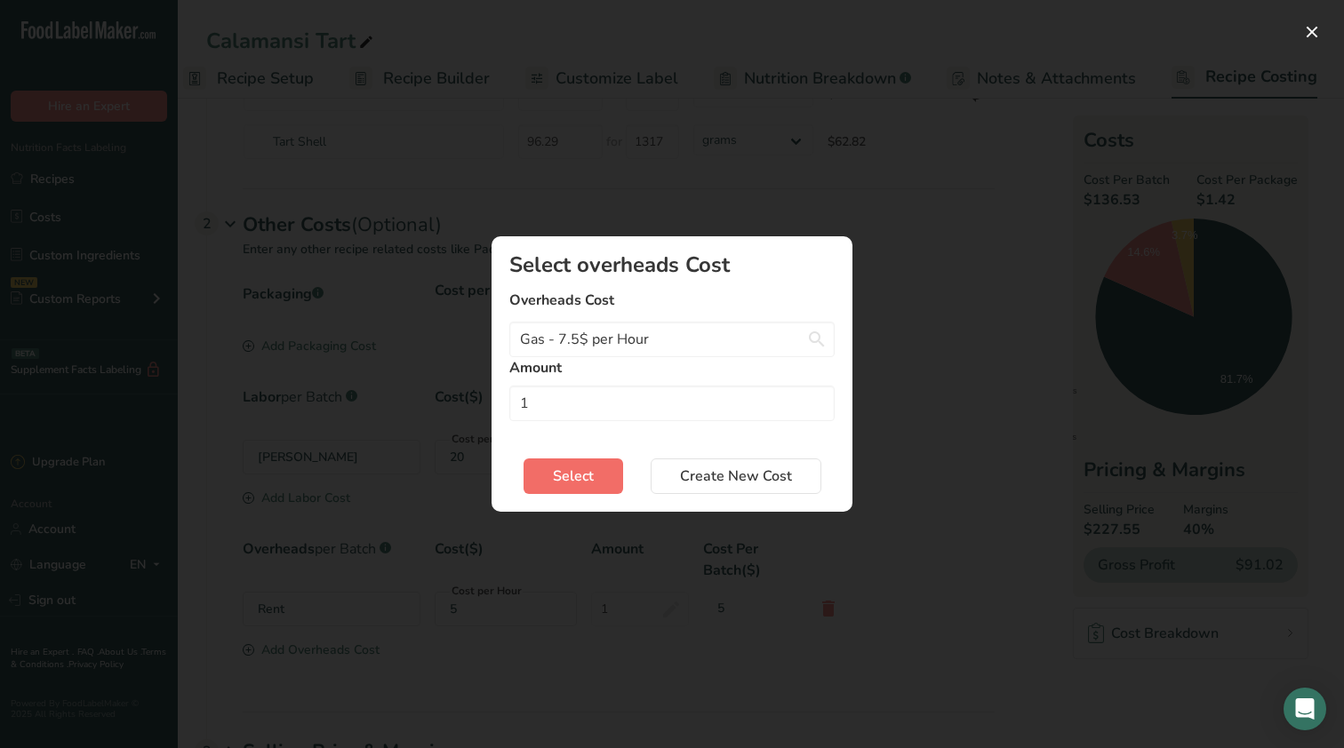
click at [602, 460] on button "Select" at bounding box center [574, 477] width 100 height 36
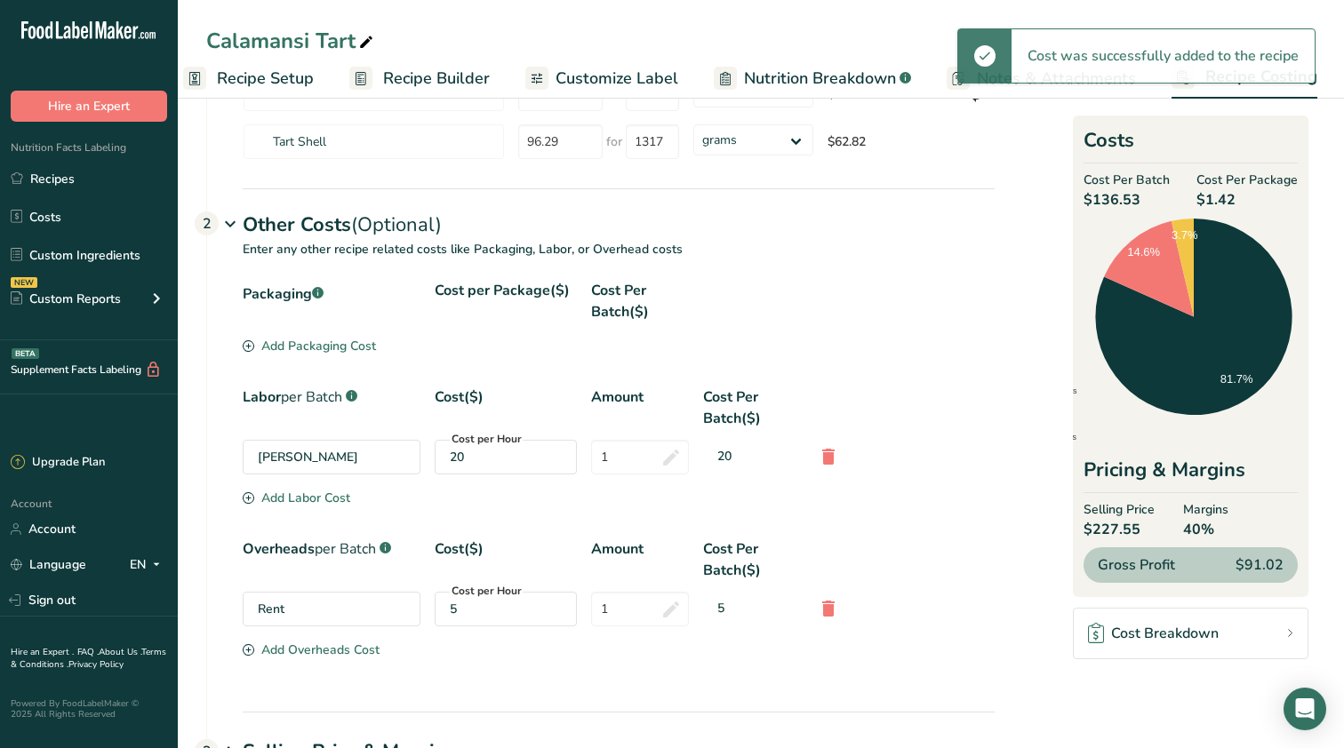
click at [310, 493] on div "Add Labor Cost" at bounding box center [297, 498] width 108 height 19
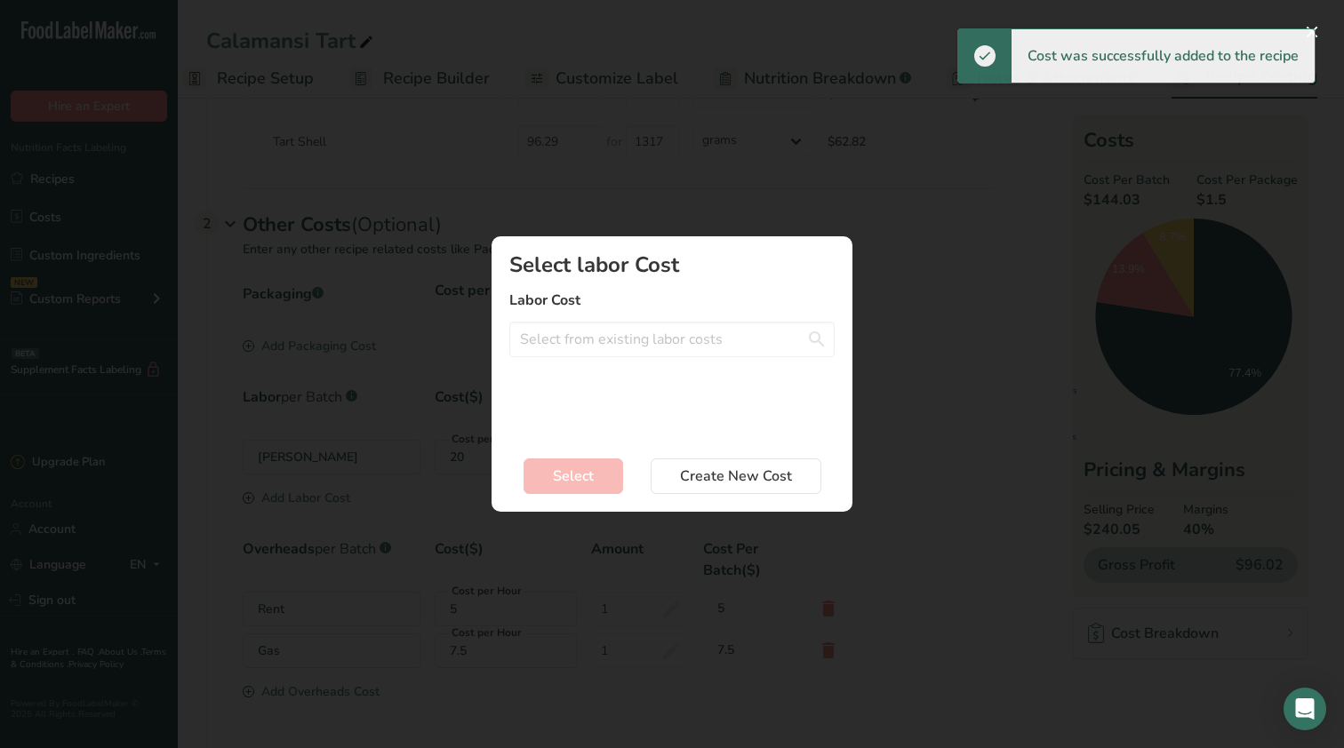
click at [626, 372] on div "Select labor Cost Labor Cost Front - 20$ per Day Create a new labor cost" at bounding box center [671, 345] width 325 height 183
click at [636, 353] on input "Add New Recipe Cost Modal" at bounding box center [671, 340] width 325 height 36
click at [626, 364] on link "Front - 20$ per Day" at bounding box center [671, 375] width 325 height 29
type input "Front - 20$ per Day"
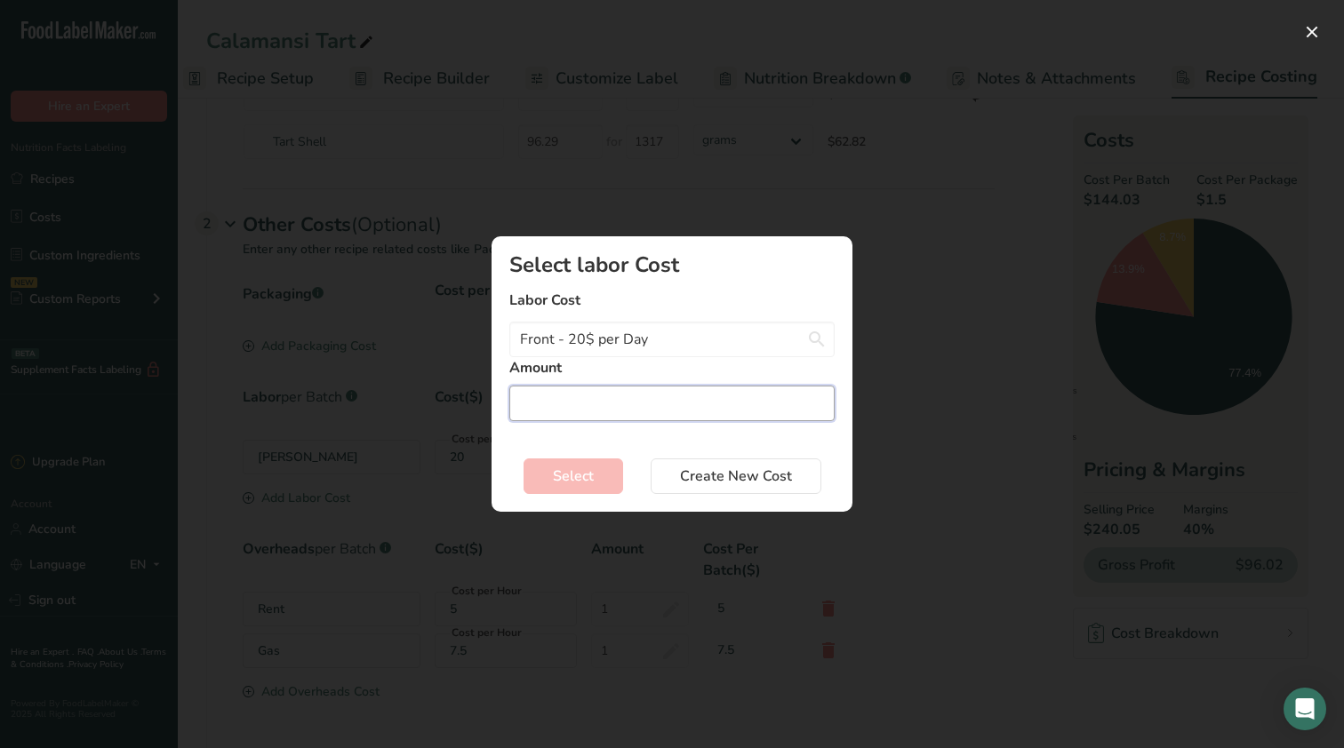
click at [620, 399] on input "Add New Recipe Cost Modal" at bounding box center [671, 404] width 325 height 36
type input "1"
click at [561, 476] on span "Select" at bounding box center [573, 476] width 41 height 21
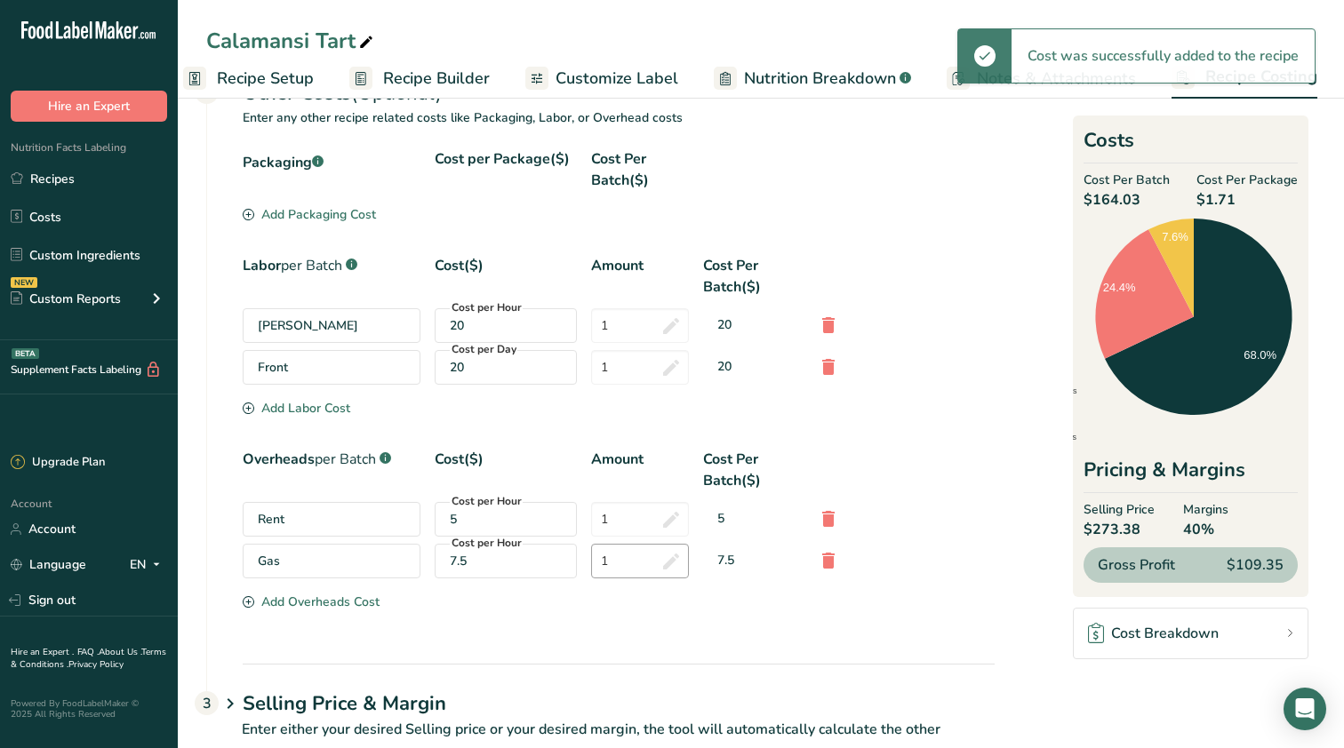
scroll to position [323, 1]
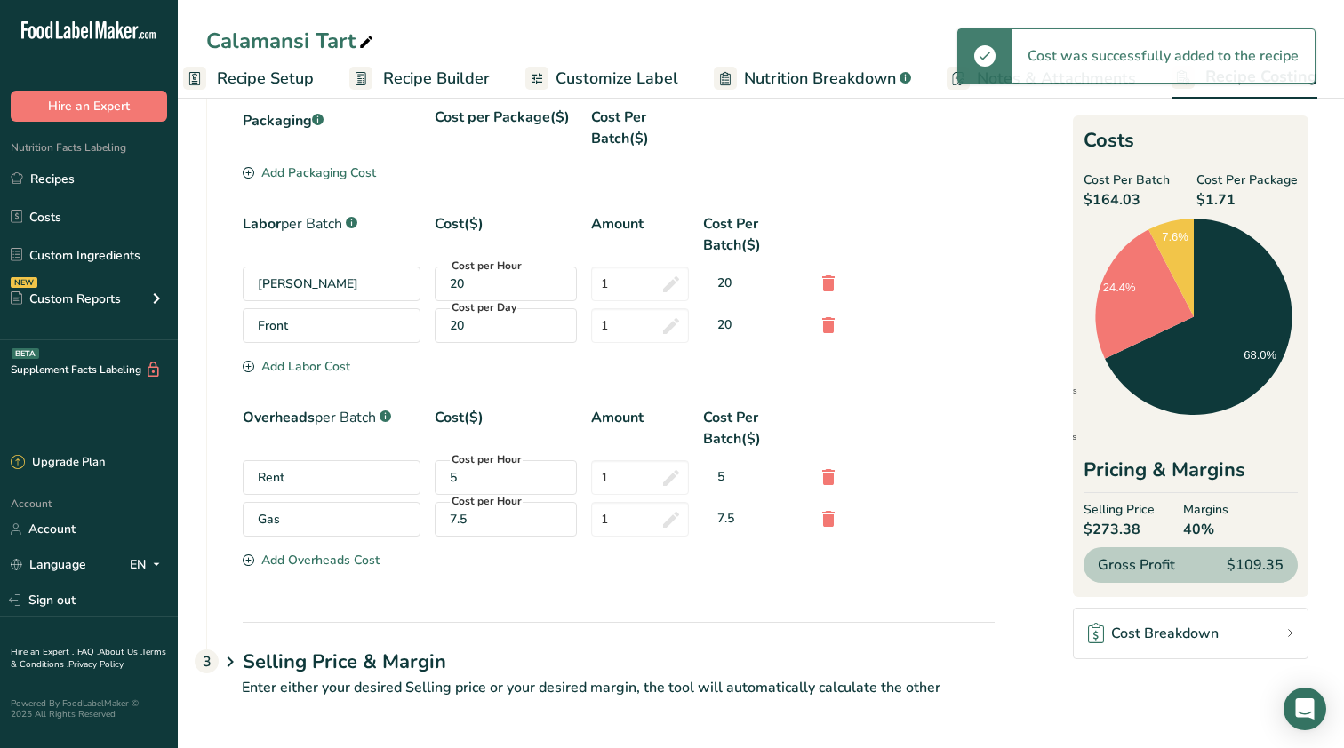
click at [387, 667] on h1 "Selling Price & Margin" at bounding box center [619, 662] width 752 height 29
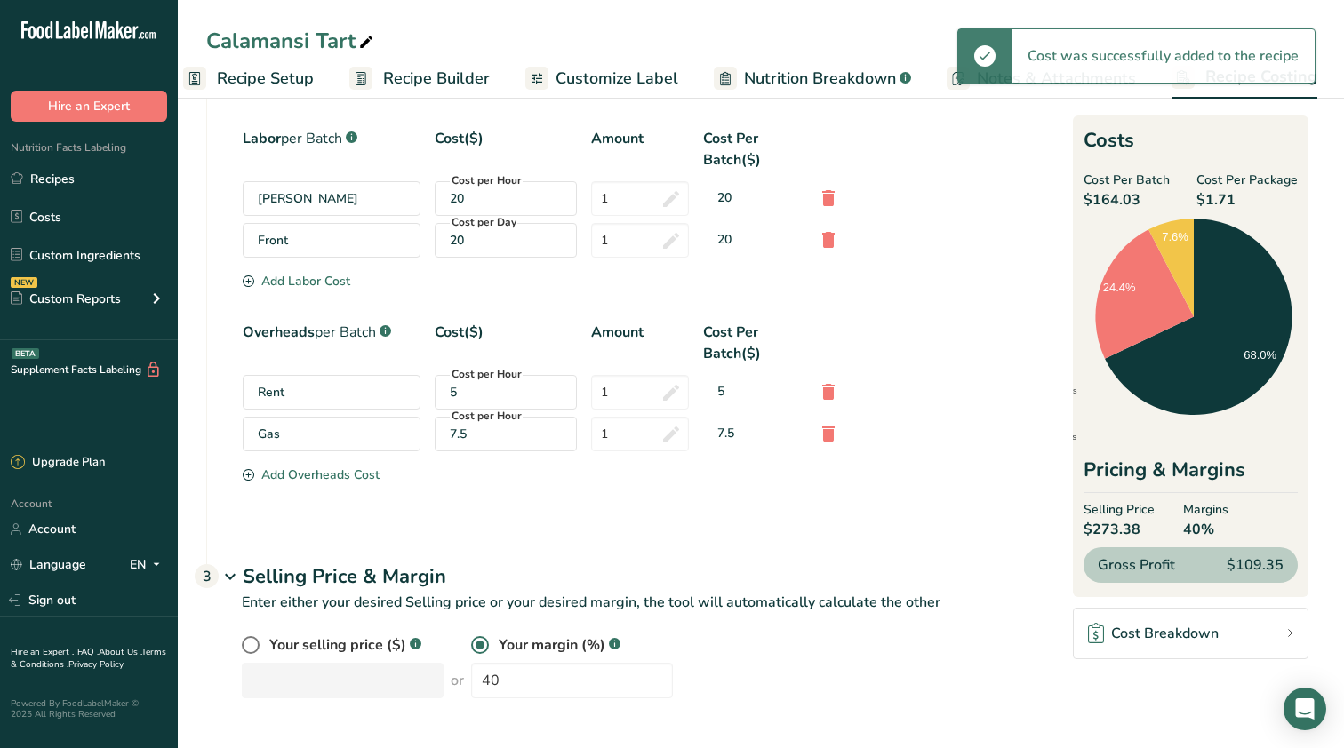
scroll to position [441, -1]
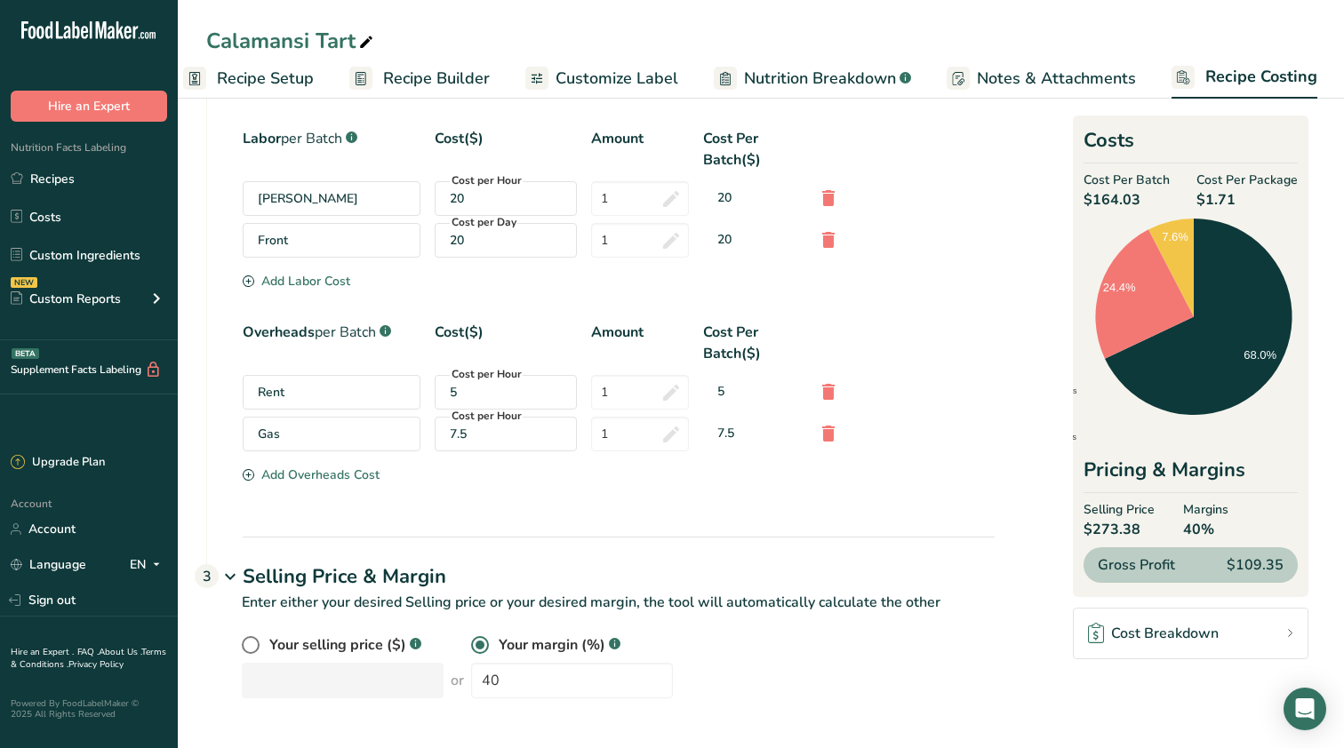
click at [863, 535] on div "Packaging .a-a{fill:#347362;}.b-a{fill:#fff;} Cost per Package($) Cost Per Batc…" at bounding box center [601, 279] width 788 height 516
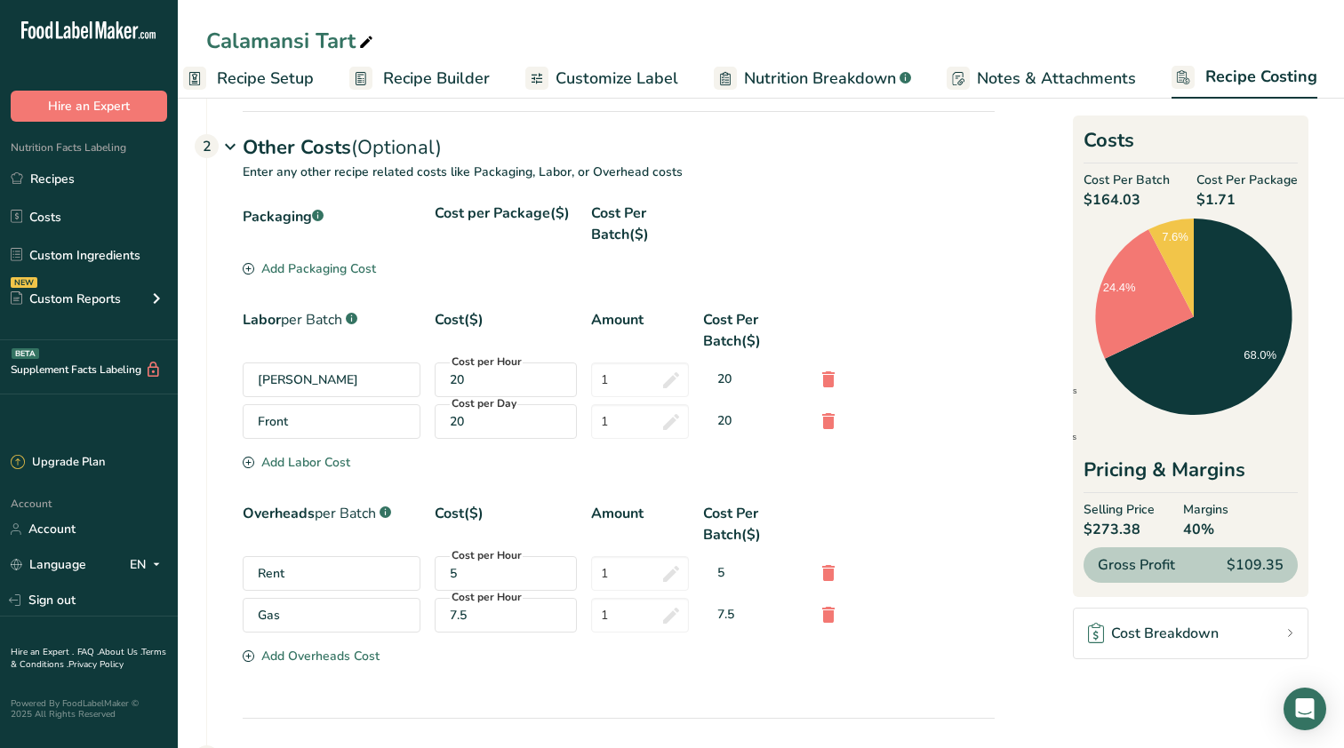
scroll to position [192, 0]
